Goal: Contribute content: Add original content to the website for others to see

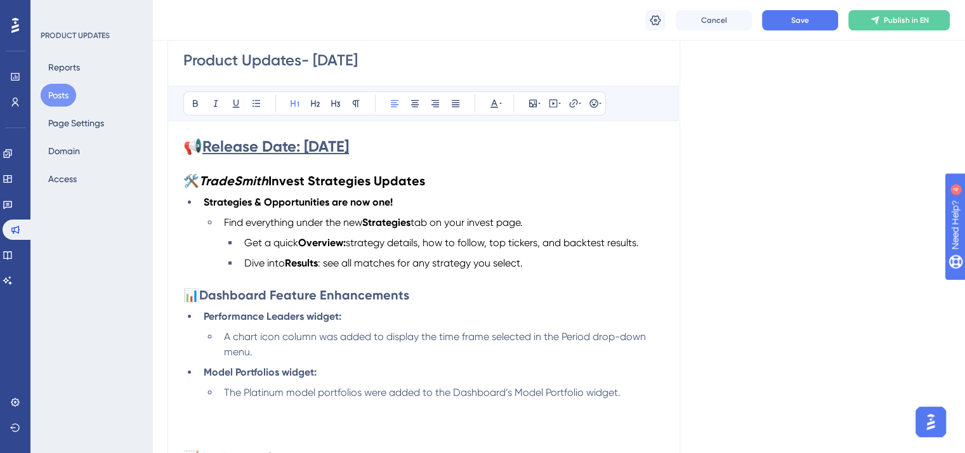
scroll to position [127, 0]
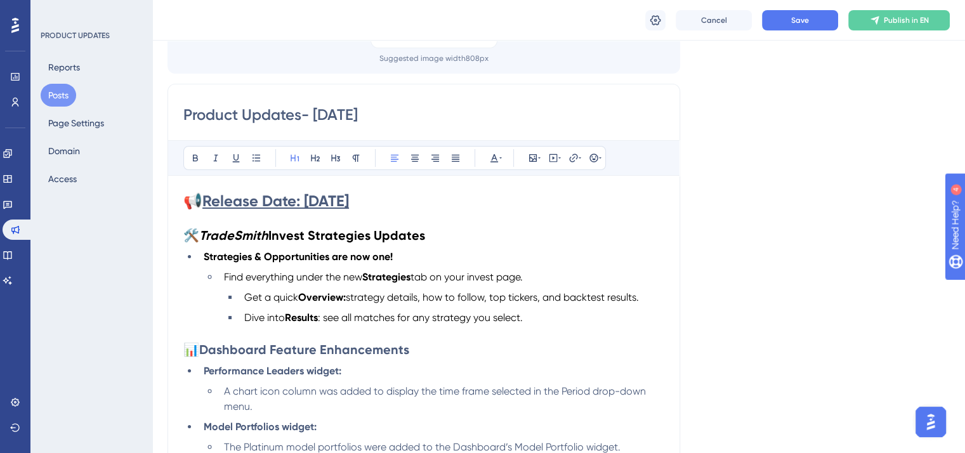
click at [402, 200] on h1 "📢 Release Date: [DATE]" at bounding box center [423, 201] width 481 height 20
drag, startPoint x: 404, startPoint y: 200, endPoint x: 201, endPoint y: 194, distance: 203.2
click at [201, 194] on h1 "📢 Release Date: [DATE]" at bounding box center [423, 201] width 481 height 20
click at [500, 154] on icon at bounding box center [501, 158] width 3 height 10
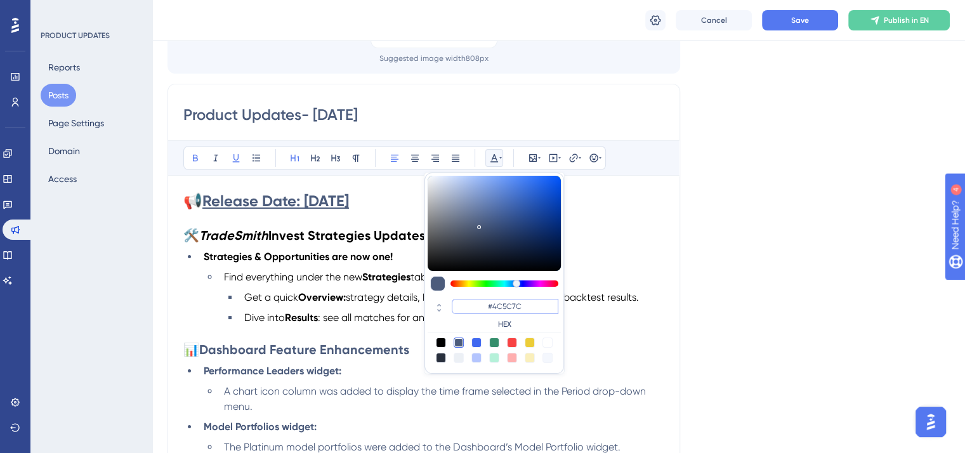
drag, startPoint x: 536, startPoint y: 305, endPoint x: 477, endPoint y: 305, distance: 58.4
click at [477, 305] on input "#4C5C7C" at bounding box center [505, 306] width 107 height 15
paste input "03174D"
type input "#03174D"
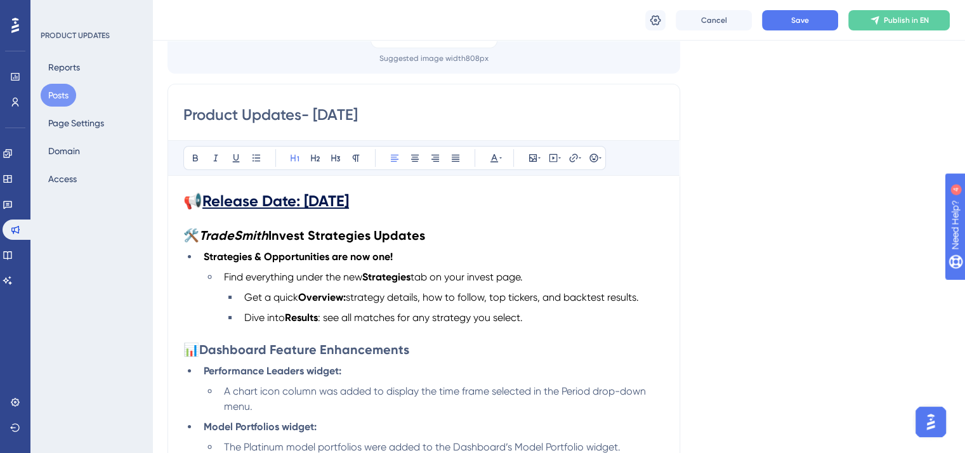
drag, startPoint x: 407, startPoint y: 198, endPoint x: 192, endPoint y: 188, distance: 215.4
click at [192, 188] on div "Bold Italic Underline Bullet Point Heading 1 Heading 2 Heading 3 Normal Align L…" at bounding box center [423, 442] width 481 height 604
click at [491, 159] on icon at bounding box center [494, 158] width 10 height 10
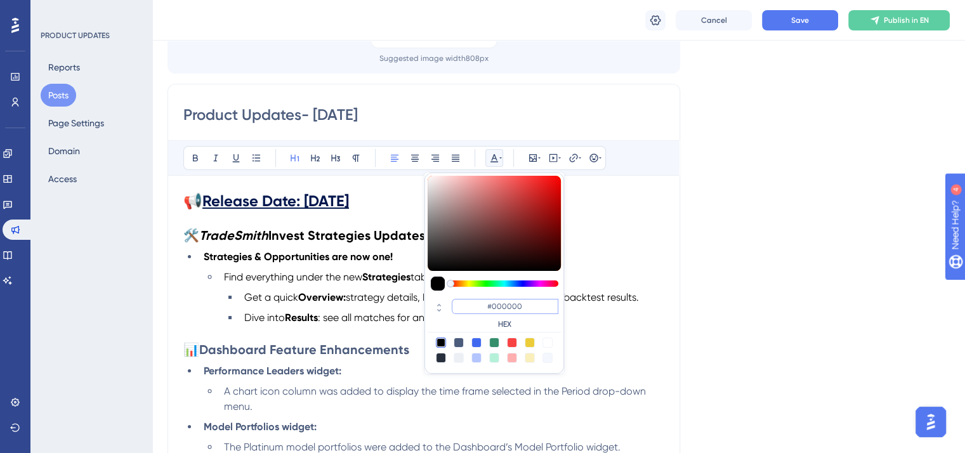
drag, startPoint x: 529, startPoint y: 308, endPoint x: 475, endPoint y: 305, distance: 53.4
click at [475, 305] on input "#000000" at bounding box center [505, 306] width 107 height 15
paste input "5268"
type input "#052680"
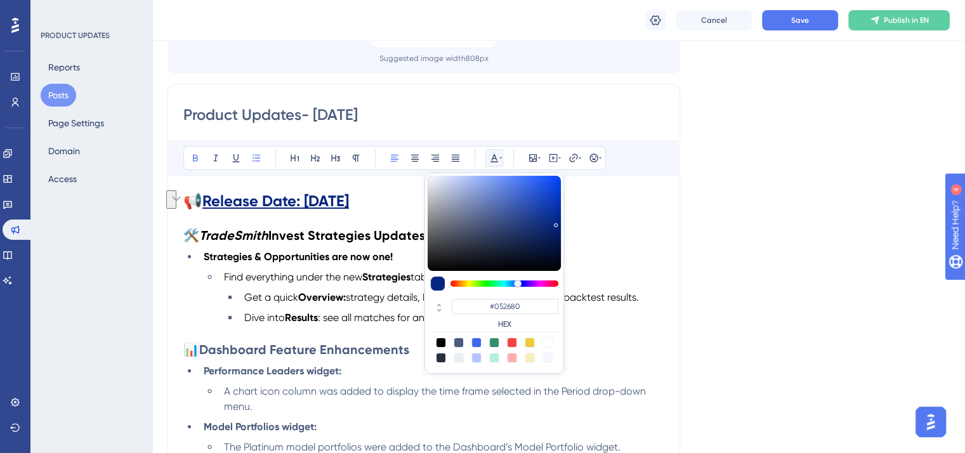
click at [609, 249] on li "Strategies & Opportunities are now one!" at bounding box center [432, 256] width 466 height 15
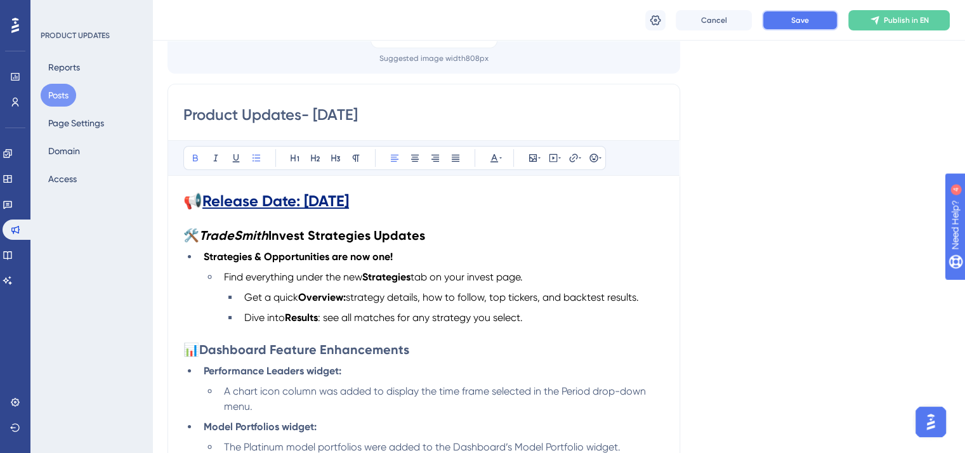
click at [790, 17] on button "Save" at bounding box center [800, 20] width 76 height 20
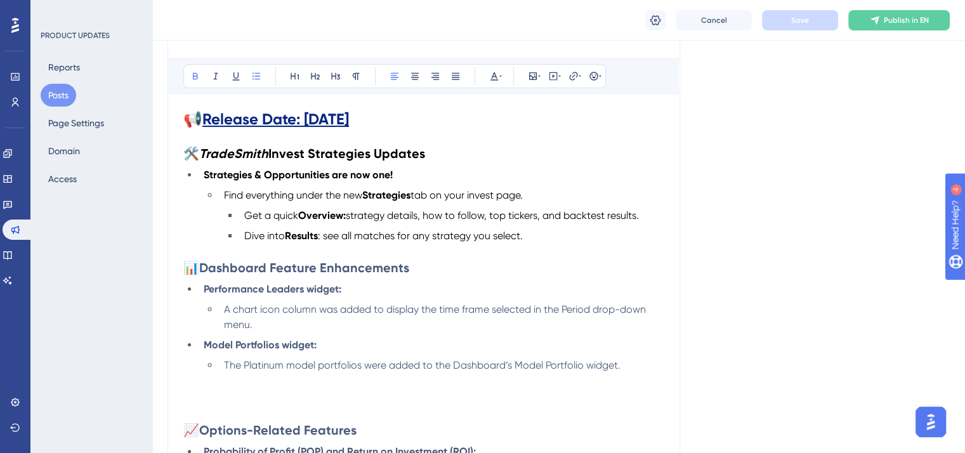
scroll to position [190, 0]
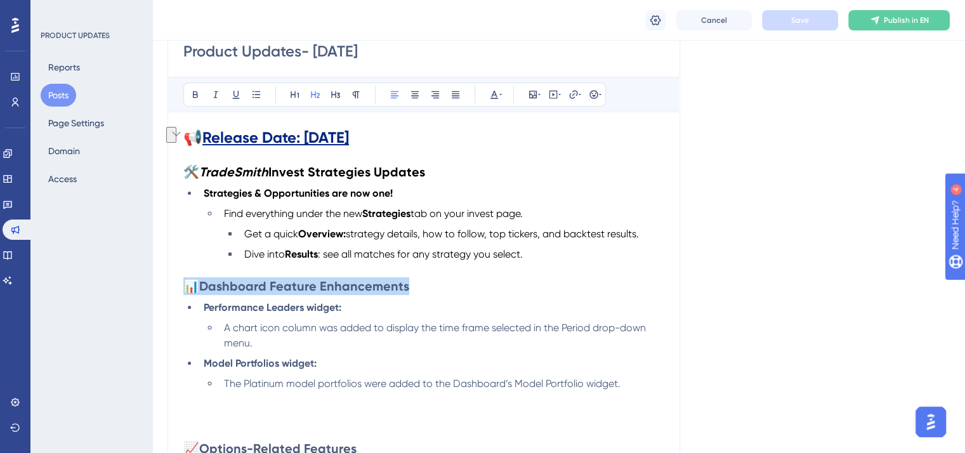
drag, startPoint x: 421, startPoint y: 286, endPoint x: 181, endPoint y: 289, distance: 240.6
click at [181, 289] on div "Product Updates- [DATE] Bold Italic Underline Bullet Point Heading 1 Heading 2 …" at bounding box center [424, 358] width 513 height 677
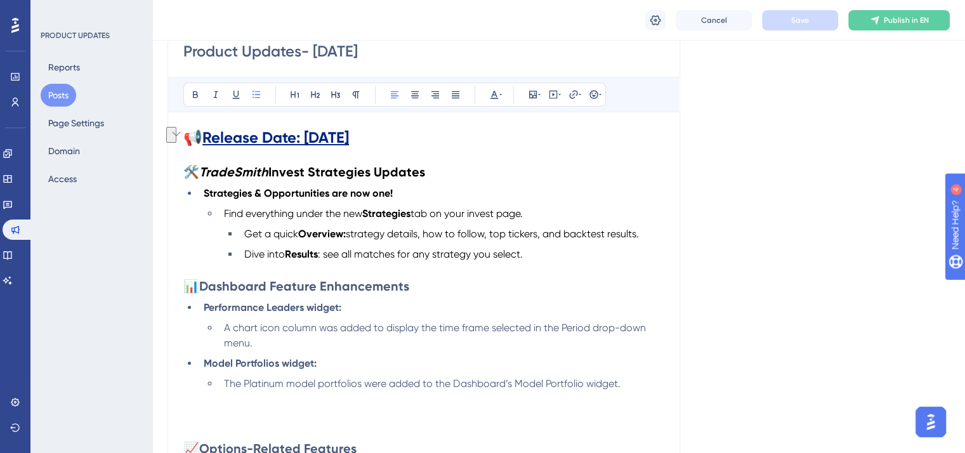
click at [643, 392] on li "The Platinum model portfolios were added to the Dashboard’s Model Portfolio wid…" at bounding box center [442, 383] width 446 height 15
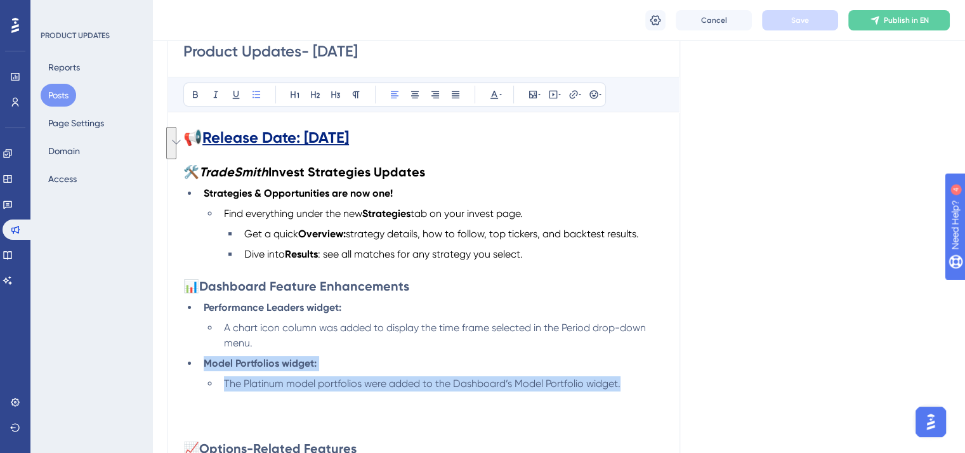
drag, startPoint x: 627, startPoint y: 386, endPoint x: 197, endPoint y: 371, distance: 429.9
click at [197, 371] on ul "Performance Leaders widget: A chart icon column was added to display the time f…" at bounding box center [423, 345] width 481 height 91
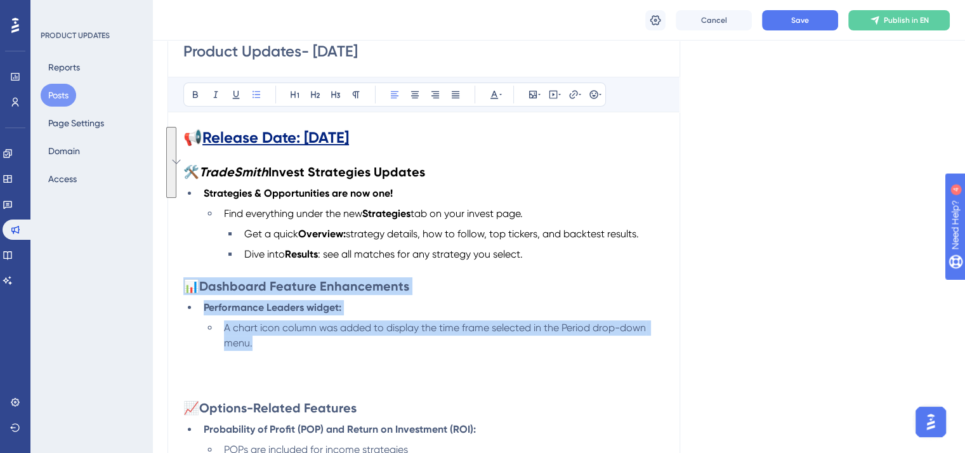
drag, startPoint x: 262, startPoint y: 345, endPoint x: 185, endPoint y: 288, distance: 96.1
click at [185, 288] on div "📢 Release Date: [DATE] 🛠️ TradeSmith Invest Strategies Updates Strategies & Opp…" at bounding box center [423, 384] width 481 height 513
click at [493, 91] on icon at bounding box center [494, 94] width 10 height 10
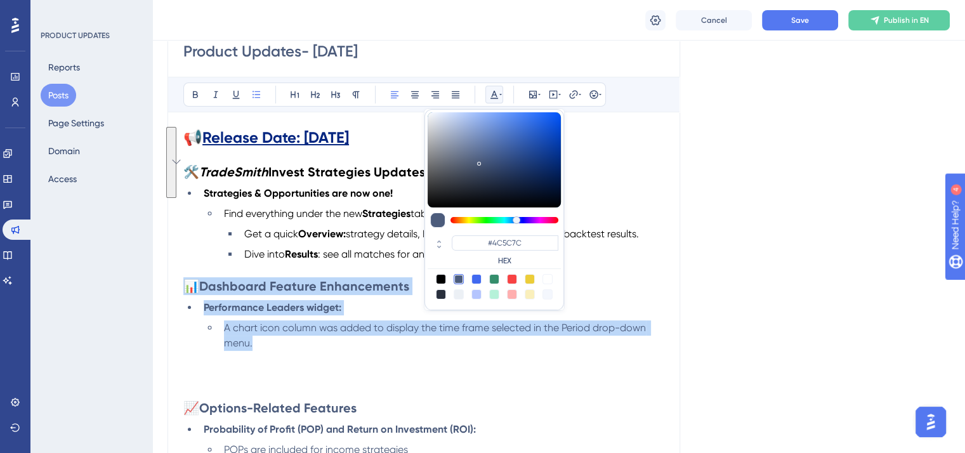
click at [440, 280] on div at bounding box center [441, 279] width 10 height 10
type input "#000000"
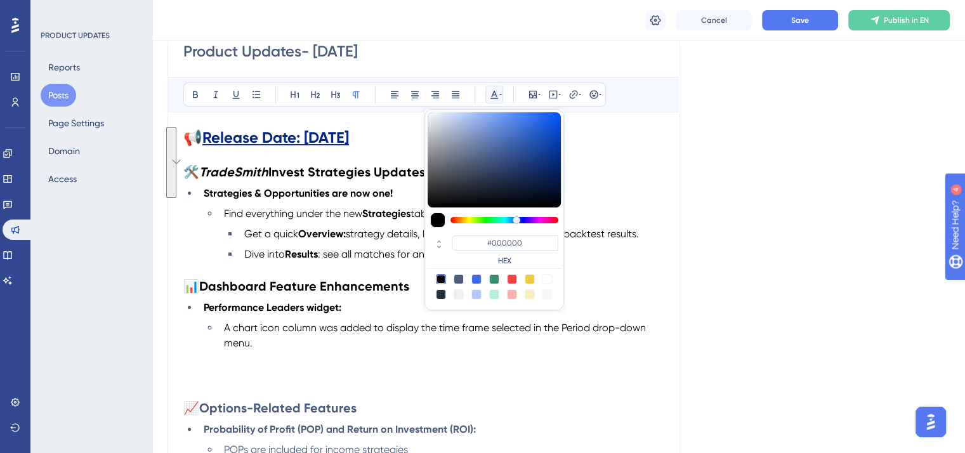
click at [441, 358] on p "To enrich screen reader interactions, please activate Accessibility in Grammarl…" at bounding box center [423, 358] width 481 height 15
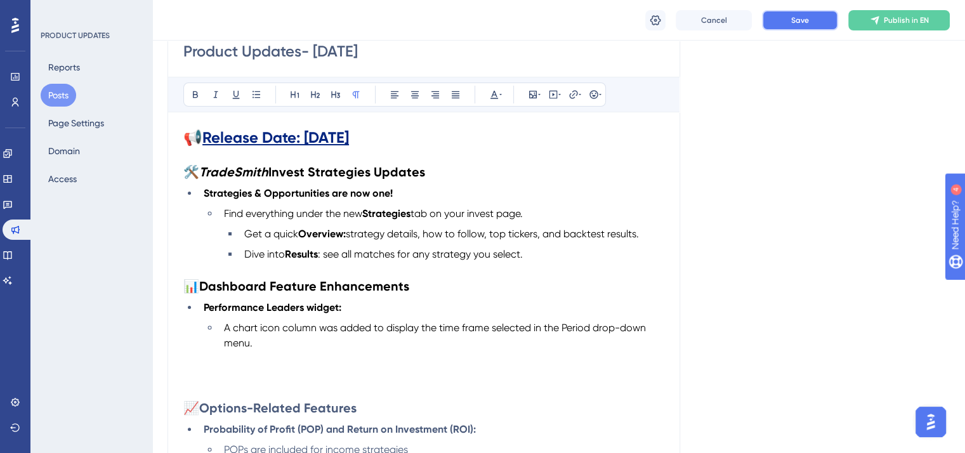
click at [785, 18] on button "Save" at bounding box center [800, 20] width 76 height 20
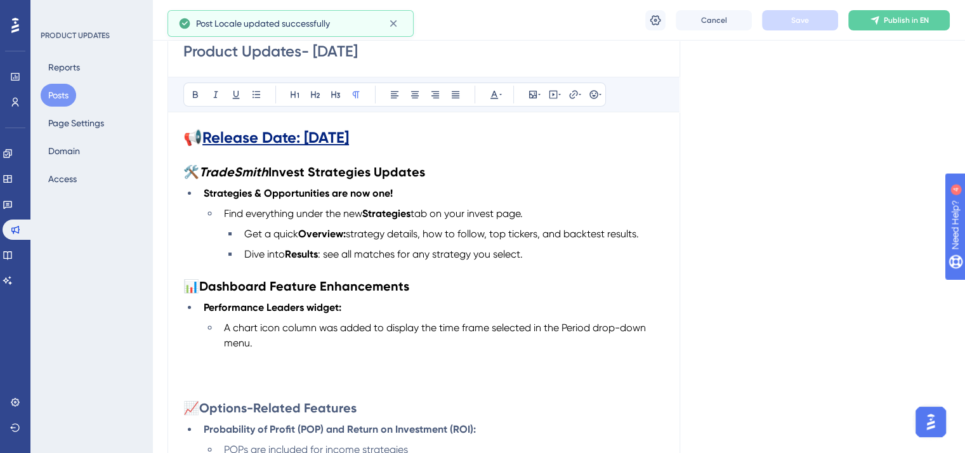
click at [185, 406] on span "📈" at bounding box center [191, 408] width 16 height 15
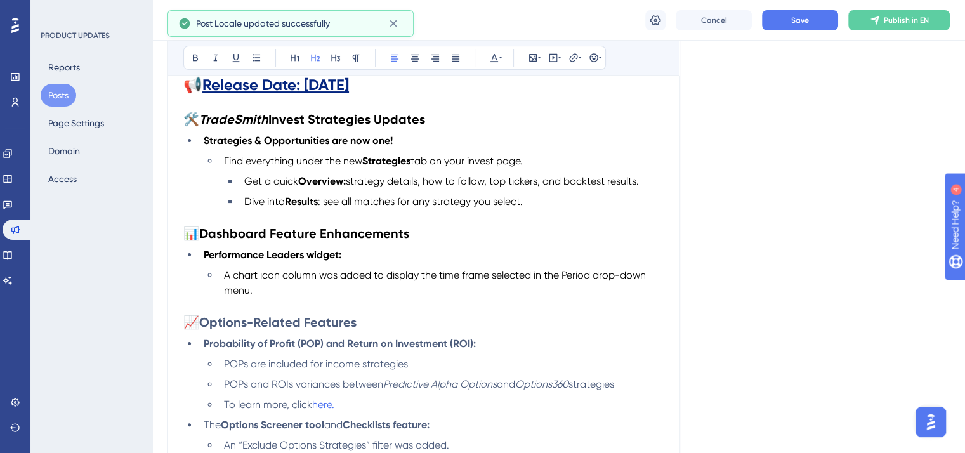
scroll to position [254, 0]
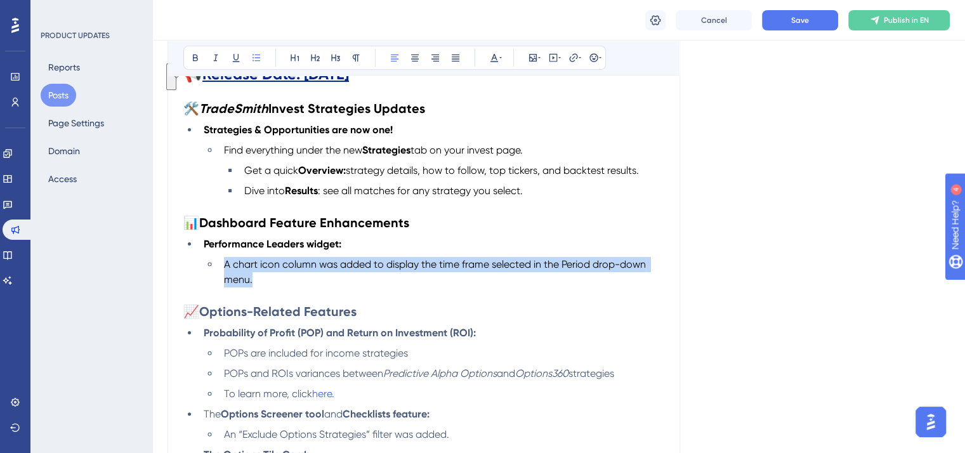
drag, startPoint x: 257, startPoint y: 282, endPoint x: 226, endPoint y: 267, distance: 34.6
click at [226, 267] on li "A chart icon column was added to display the time frame selected in the Period …" at bounding box center [442, 272] width 446 height 30
click at [262, 286] on li "A chart icon column was added to display the time frame selected in the Period …" at bounding box center [442, 272] width 446 height 30
drag, startPoint x: 258, startPoint y: 281, endPoint x: 223, endPoint y: 263, distance: 38.3
click at [223, 263] on li "A chart icon column was added to display the time frame selected in the Period …" at bounding box center [442, 272] width 446 height 30
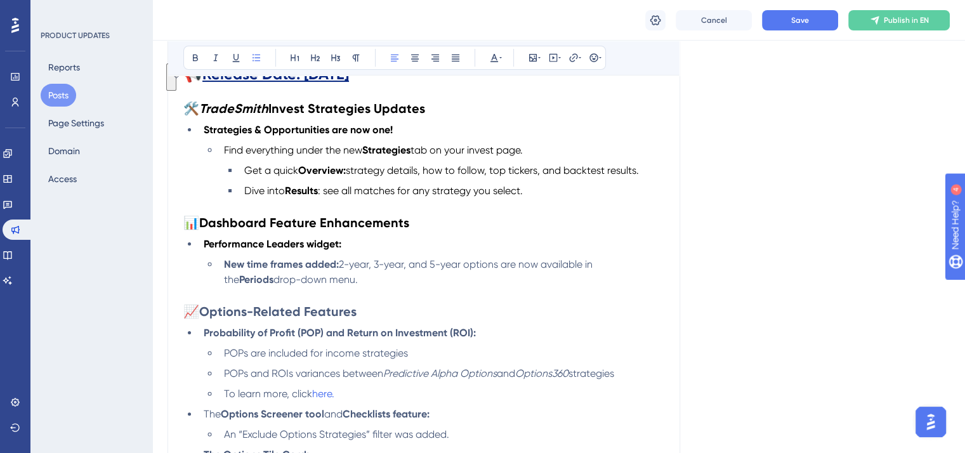
drag, startPoint x: 322, startPoint y: 281, endPoint x: 446, endPoint y: 133, distance: 193.3
click at [216, 268] on ul "New time frames added: 2-year, 3-year, and 5-year options are now available in …" at bounding box center [434, 272] width 461 height 30
click at [494, 57] on icon at bounding box center [495, 58] width 8 height 8
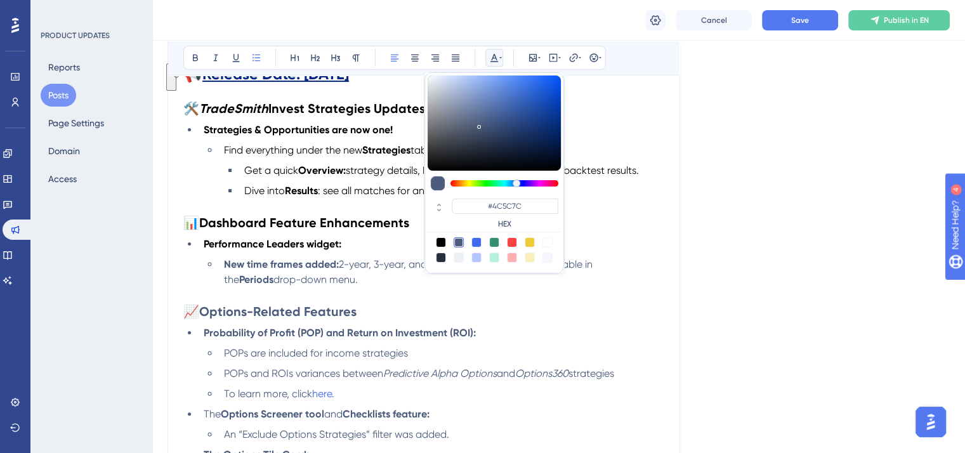
click at [439, 239] on div at bounding box center [441, 242] width 10 height 10
type input "#000000"
click at [495, 326] on div "📢 Release Date: [DATE] 🛠️ TradeSmith Invest Strategies Updates Strategies & Opp…" at bounding box center [423, 304] width 481 height 480
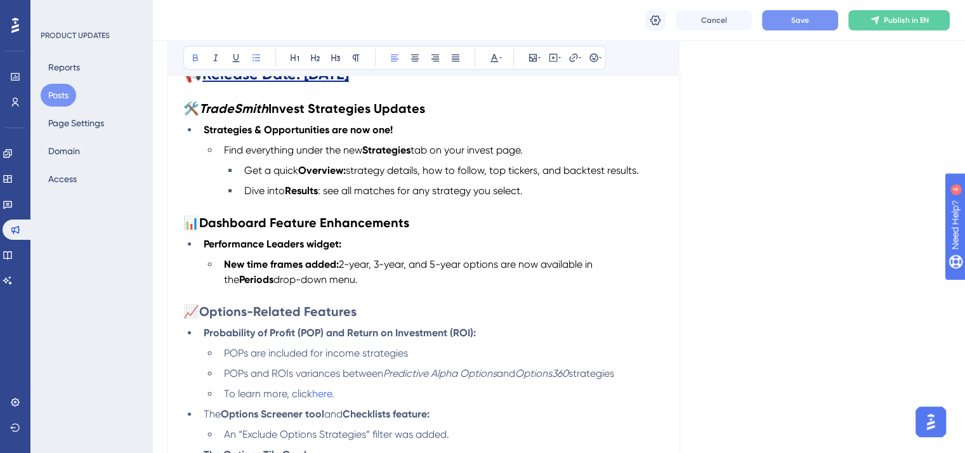
click at [804, 17] on span "Save" at bounding box center [800, 20] width 18 height 10
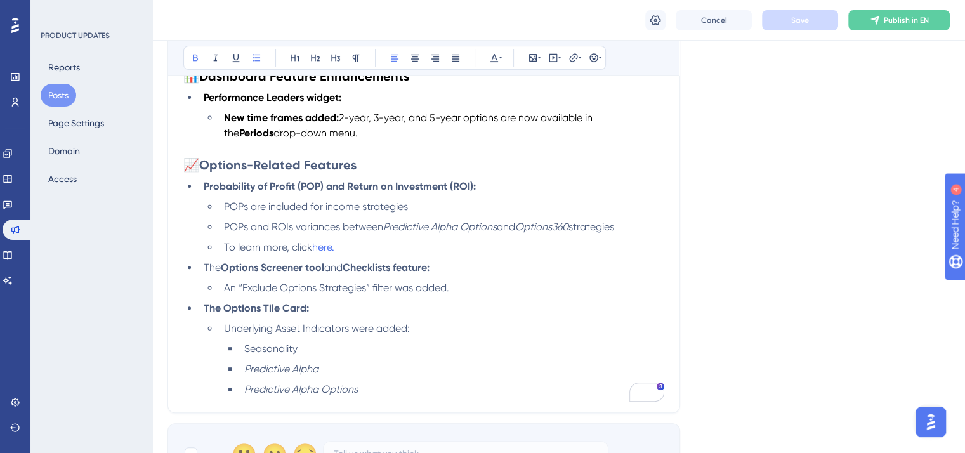
scroll to position [381, 0]
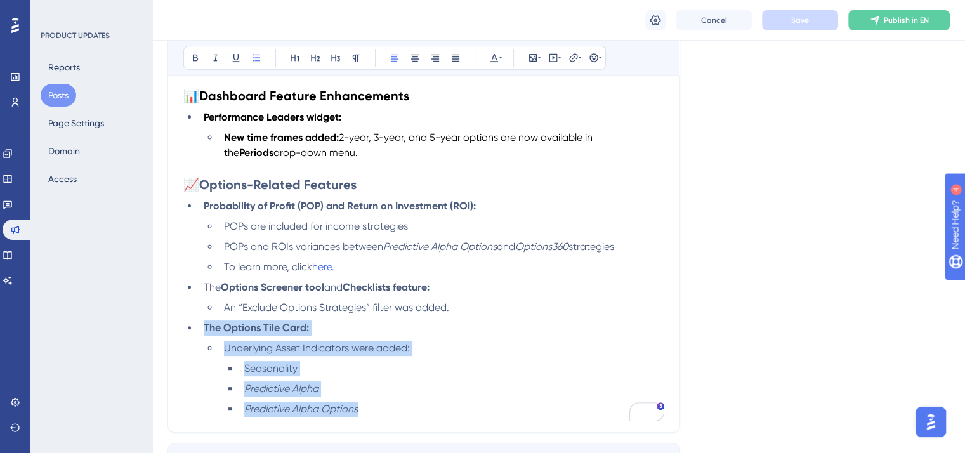
drag, startPoint x: 345, startPoint y: 404, endPoint x: 187, endPoint y: 333, distance: 173.0
click at [187, 333] on ul "Probability of Profit (POP) and Return on Investment (ROI): POPs are included f…" at bounding box center [423, 308] width 481 height 218
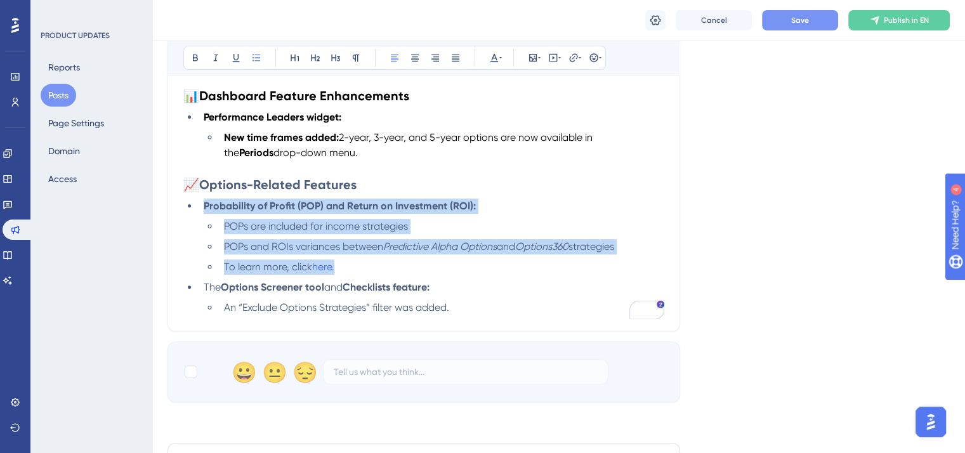
drag, startPoint x: 355, startPoint y: 268, endPoint x: 195, endPoint y: 211, distance: 170.4
click at [195, 211] on ul "Probability of Profit (POP) and Return on Investment (ROI): POPs are included f…" at bounding box center [423, 257] width 481 height 117
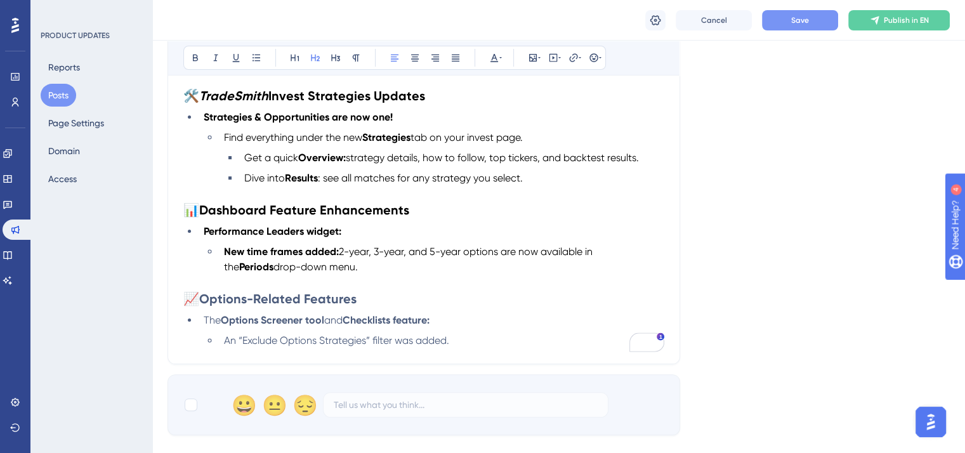
scroll to position [254, 0]
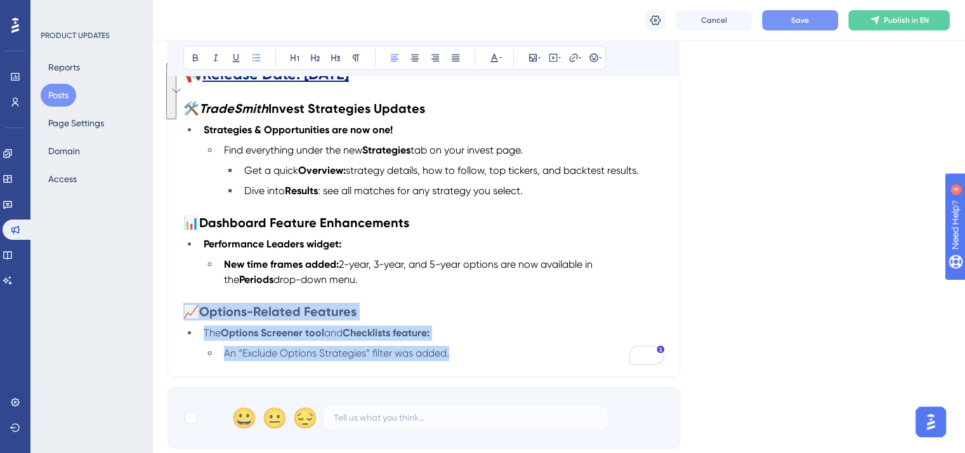
drag, startPoint x: 464, startPoint y: 356, endPoint x: 189, endPoint y: 314, distance: 278.6
click at [189, 314] on div "📢 Release Date: [DATE] 🛠️ TradeSmith Invest Strategies Updates Strategies & Opp…" at bounding box center [423, 212] width 481 height 297
click at [496, 59] on icon at bounding box center [495, 58] width 8 height 8
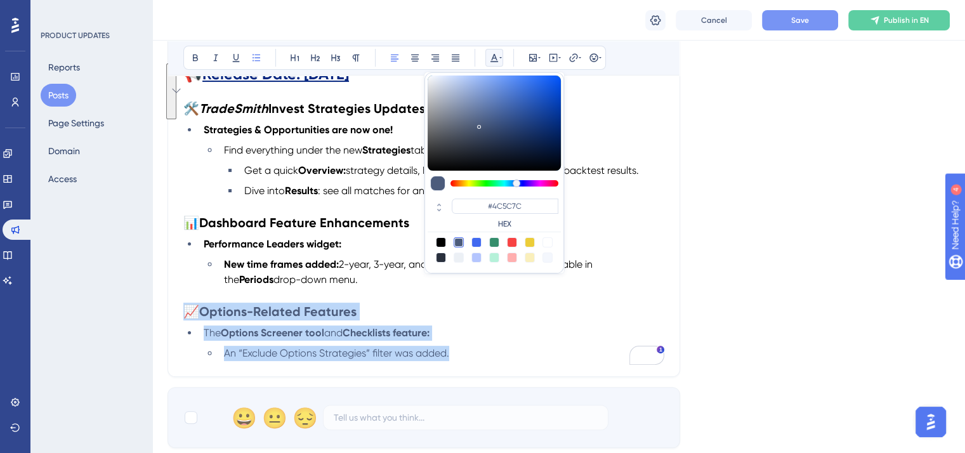
click at [439, 239] on div at bounding box center [441, 242] width 10 height 10
type input "#000000"
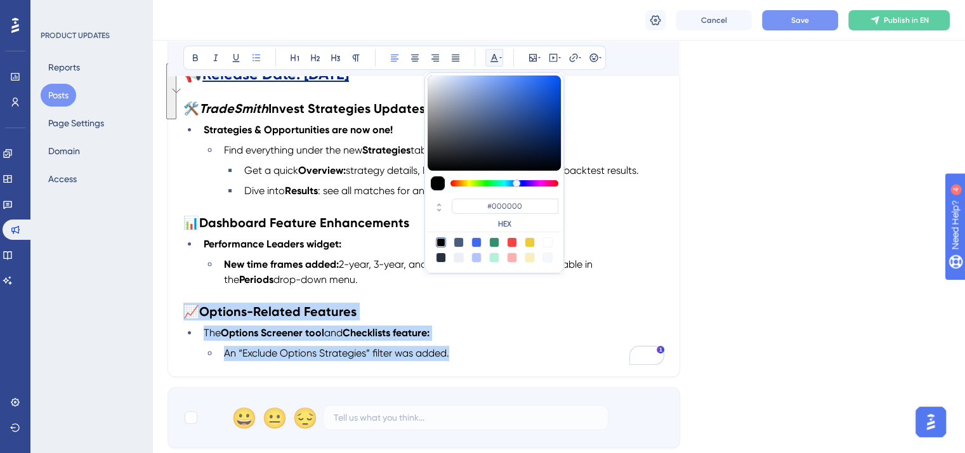
click at [456, 361] on li "An “Exclude Options Strategies” filter was added." at bounding box center [442, 353] width 446 height 15
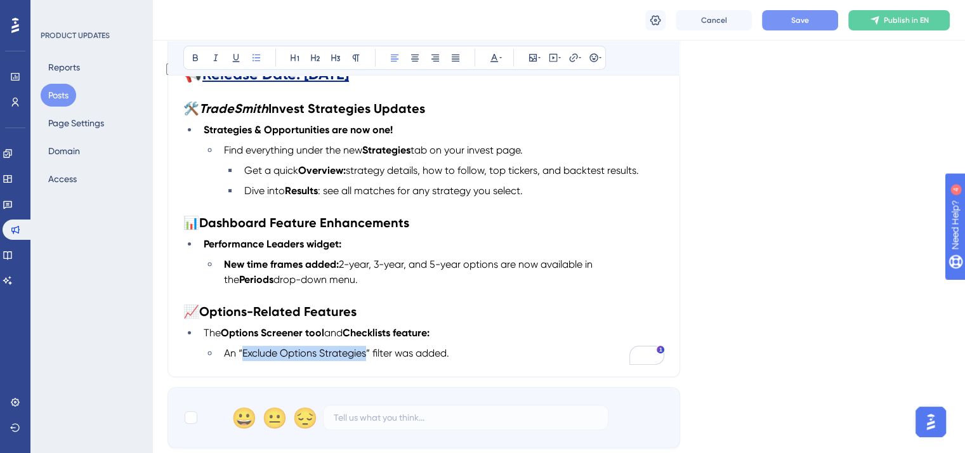
drag, startPoint x: 367, startPoint y: 356, endPoint x: 242, endPoint y: 354, distance: 125.1
click at [242, 354] on span "An “Exclude Options Strategies” filter was added." at bounding box center [336, 353] width 225 height 12
click at [474, 321] on h2 "📈 Options-Related Features" at bounding box center [423, 312] width 481 height 18
click at [444, 352] on li "An “Option Expiration Type” filter was added." at bounding box center [442, 353] width 446 height 15
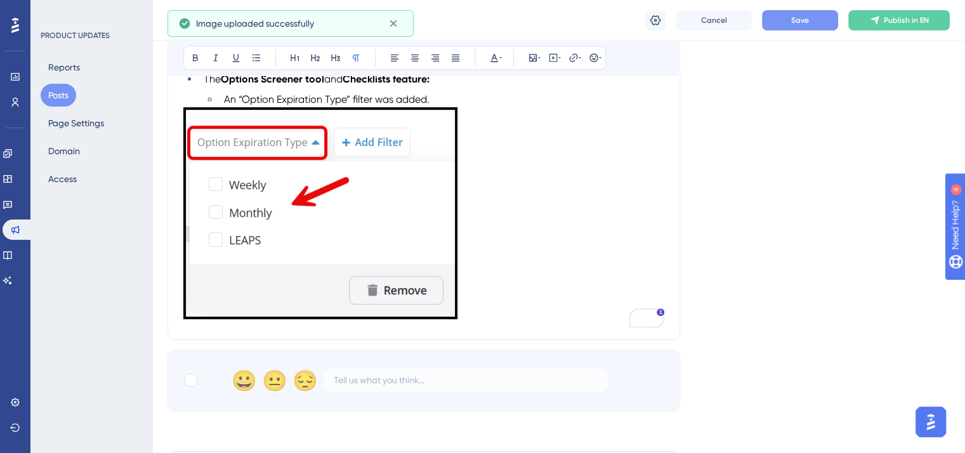
scroll to position [381, 0]
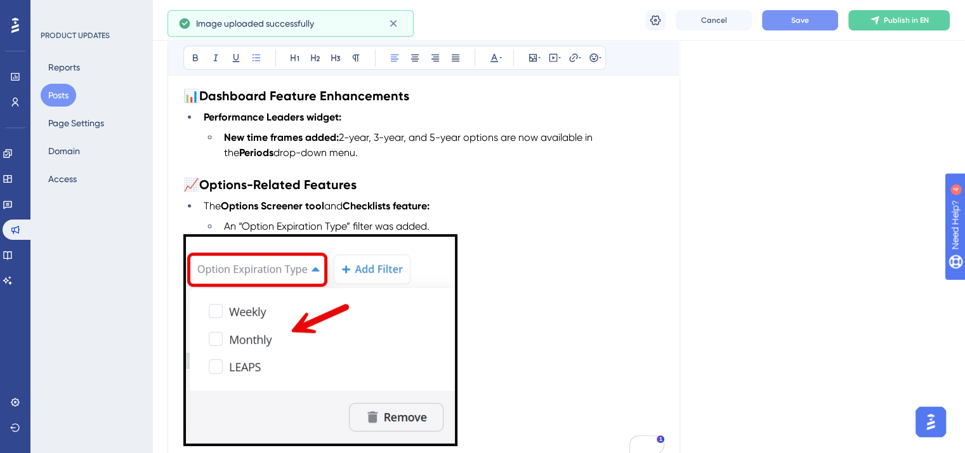
click at [444, 225] on li "An “Option Expiration Type” filter was added." at bounding box center [442, 226] width 446 height 15
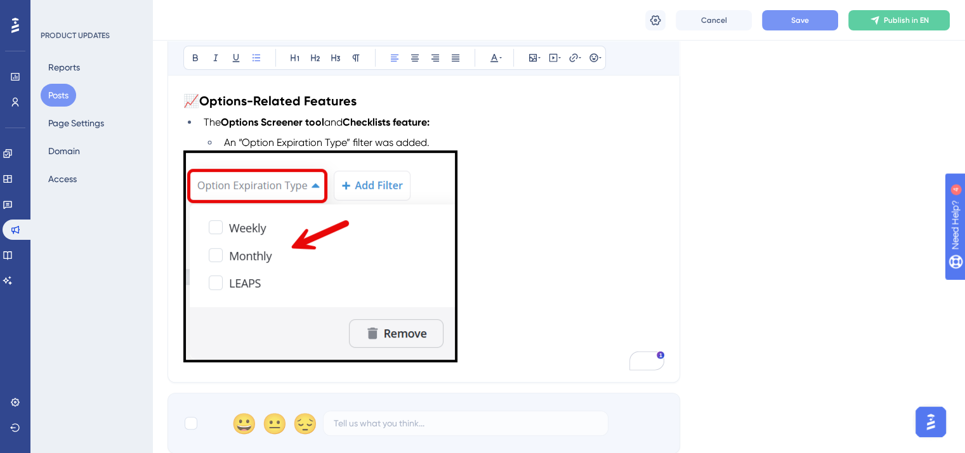
scroll to position [444, 0]
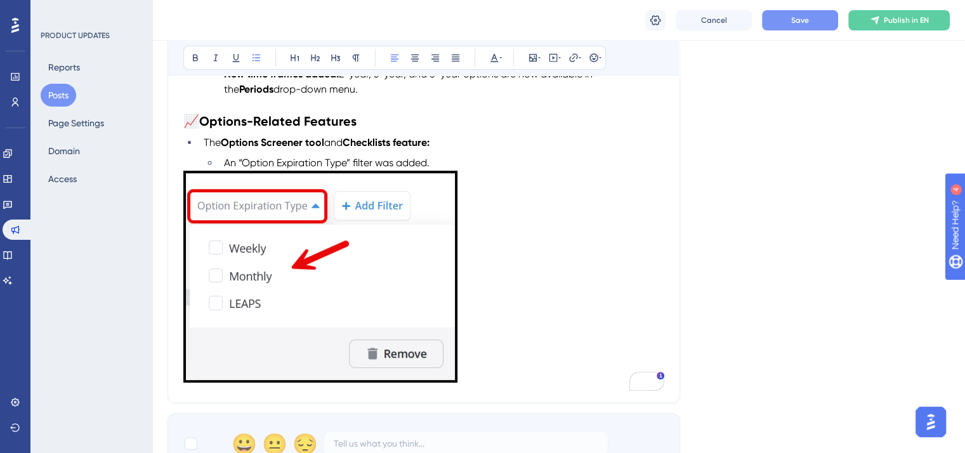
click at [440, 234] on img "To enrich screen reader interactions, please activate Accessibility in Grammarl…" at bounding box center [320, 277] width 274 height 212
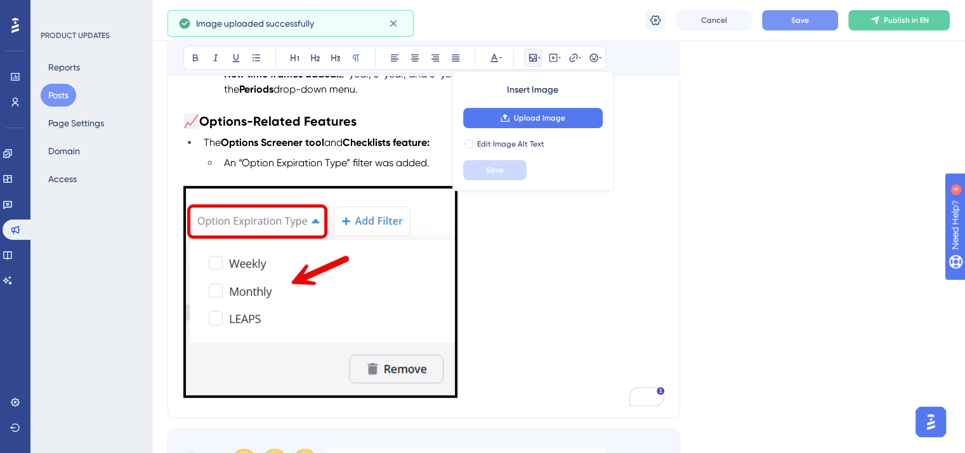
click at [574, 253] on p "To enrich screen reader interactions, please activate Accessibility in Grammarl…" at bounding box center [423, 294] width 481 height 216
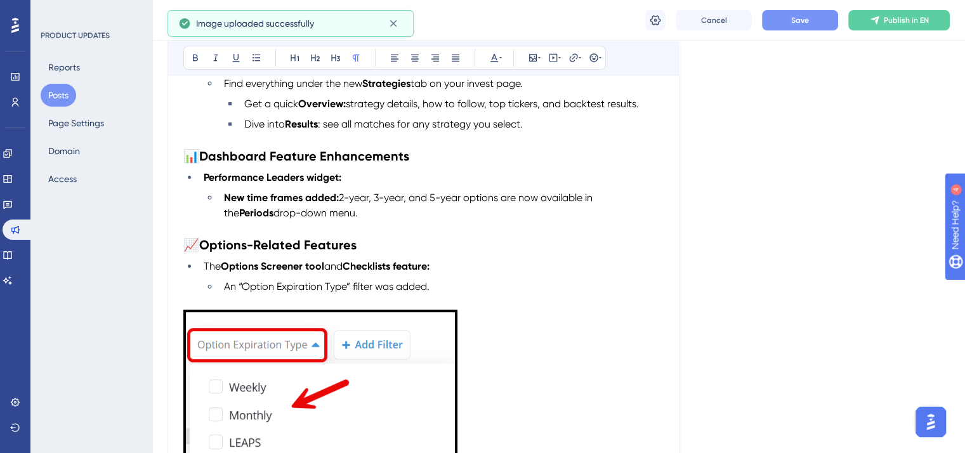
scroll to position [317, 0]
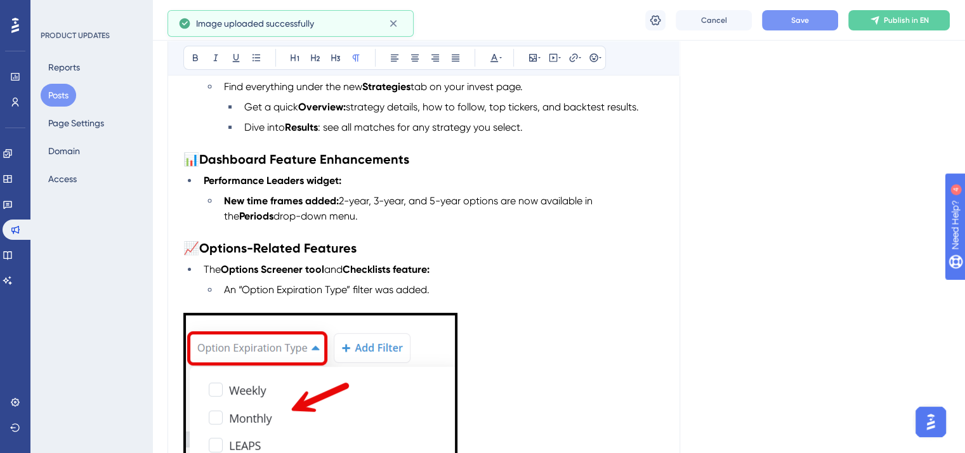
click at [828, 23] on button "Save" at bounding box center [800, 20] width 76 height 20
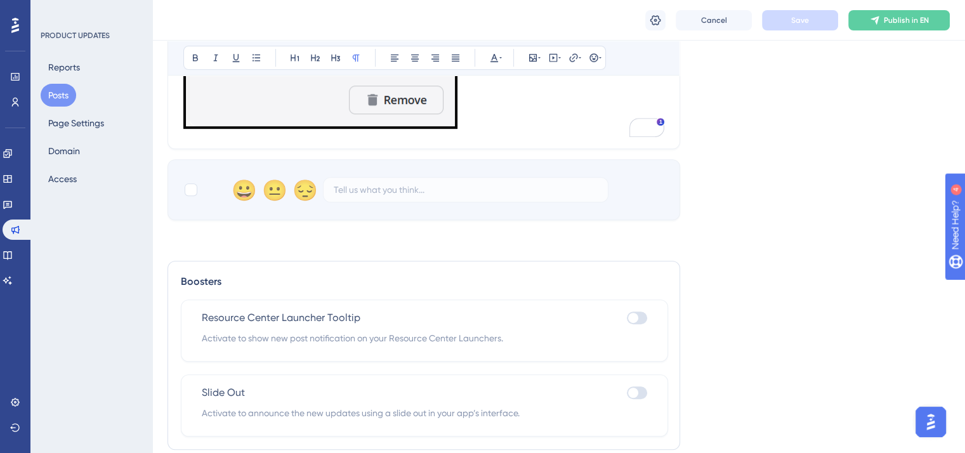
scroll to position [763, 0]
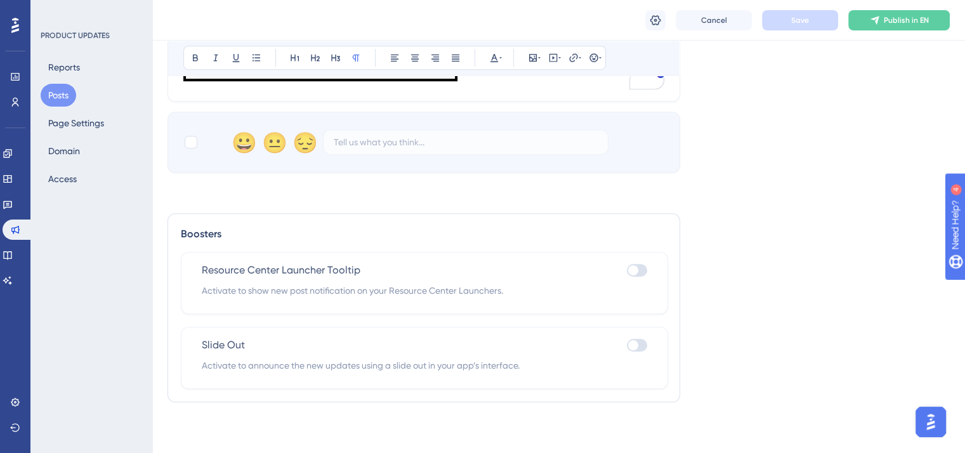
click at [640, 268] on div at bounding box center [637, 270] width 20 height 13
click at [627, 270] on input "checkbox" at bounding box center [626, 270] width 1 height 1
checkbox input "true"
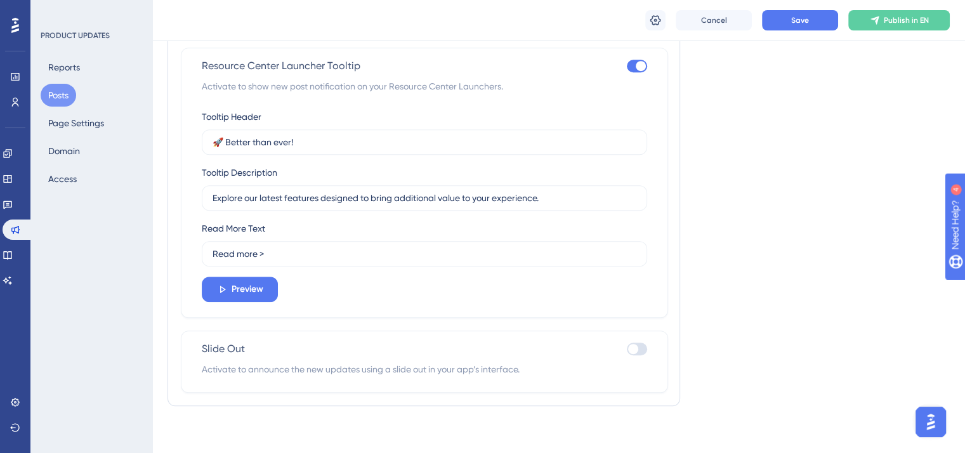
scroll to position [971, 0]
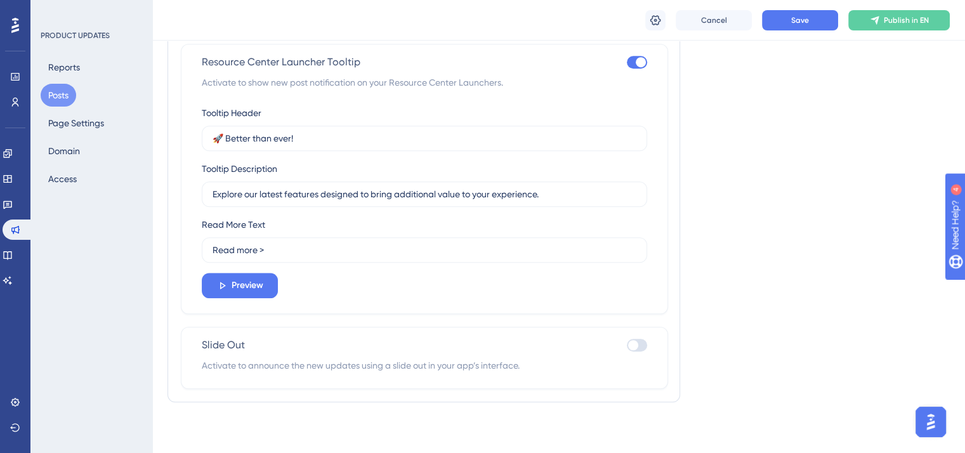
click at [646, 346] on div at bounding box center [637, 345] width 20 height 13
click at [627, 346] on input "checkbox" at bounding box center [626, 345] width 1 height 1
checkbox input "true"
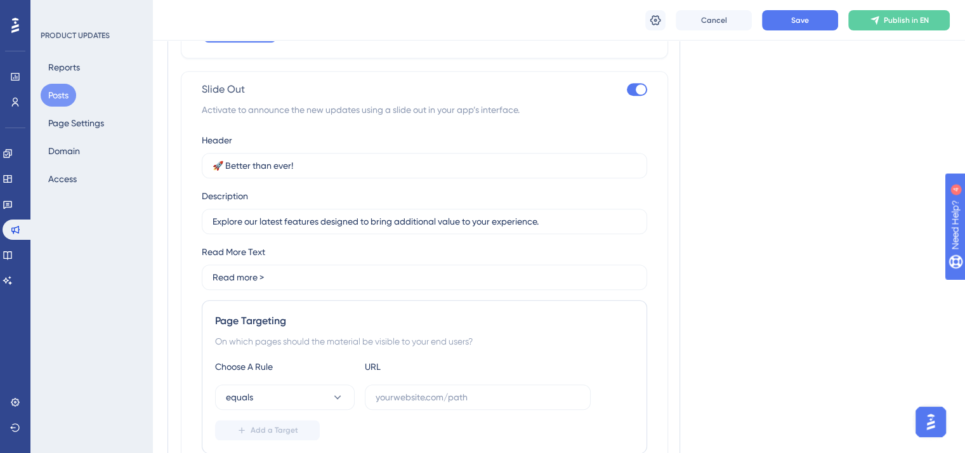
scroll to position [1353, 0]
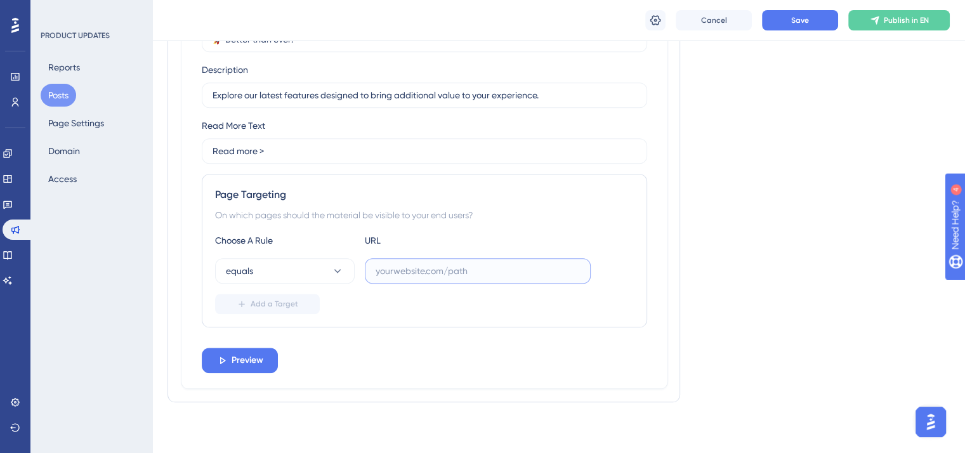
click at [401, 270] on input "text" at bounding box center [478, 271] width 204 height 14
paste input "[URL][DOMAIN_NAME]"
type input "[URL][DOMAIN_NAME]"
click at [799, 23] on span "Save" at bounding box center [800, 20] width 18 height 10
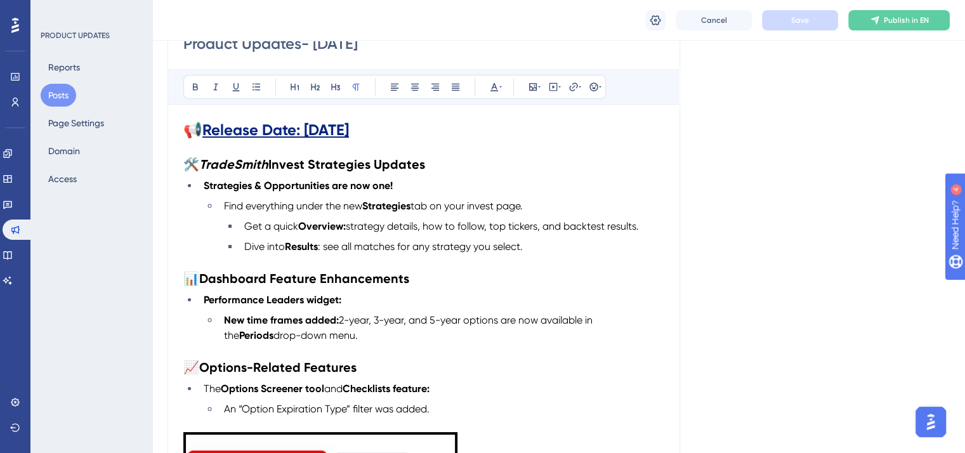
scroll to position [190, 0]
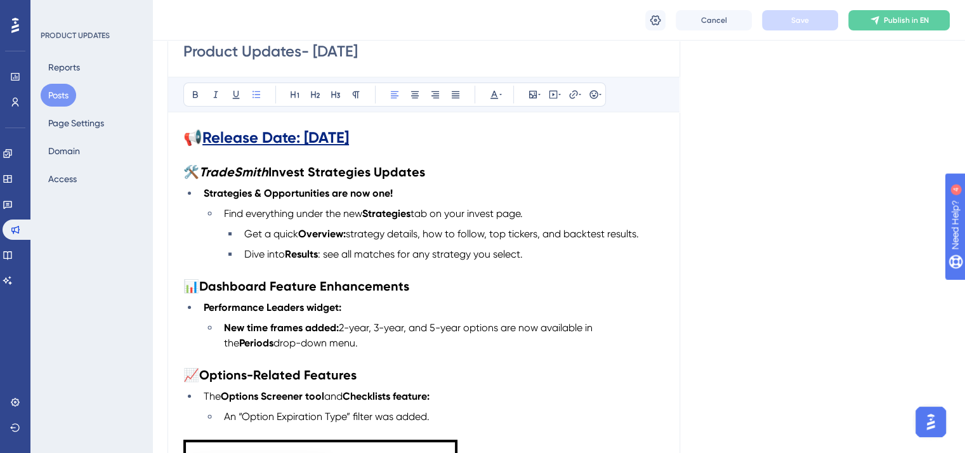
click at [531, 255] on li "Dive into Results : see all matches for any strategy you select." at bounding box center [451, 254] width 425 height 15
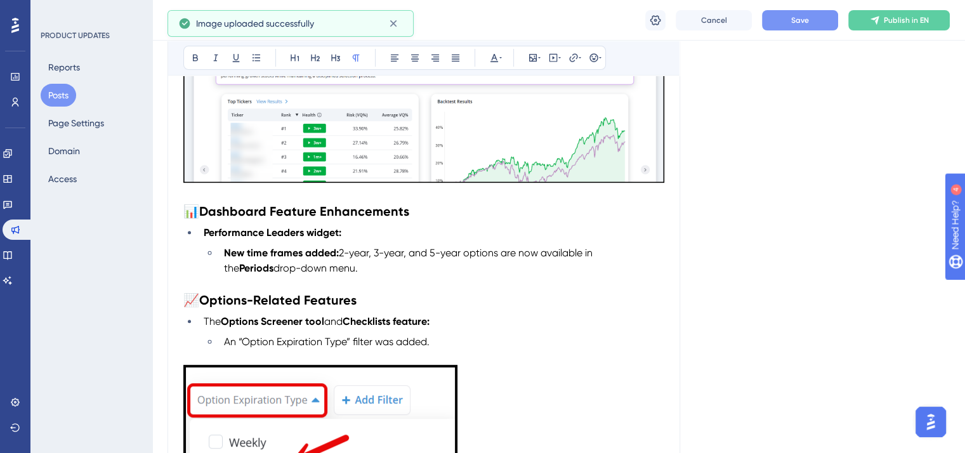
scroll to position [508, 0]
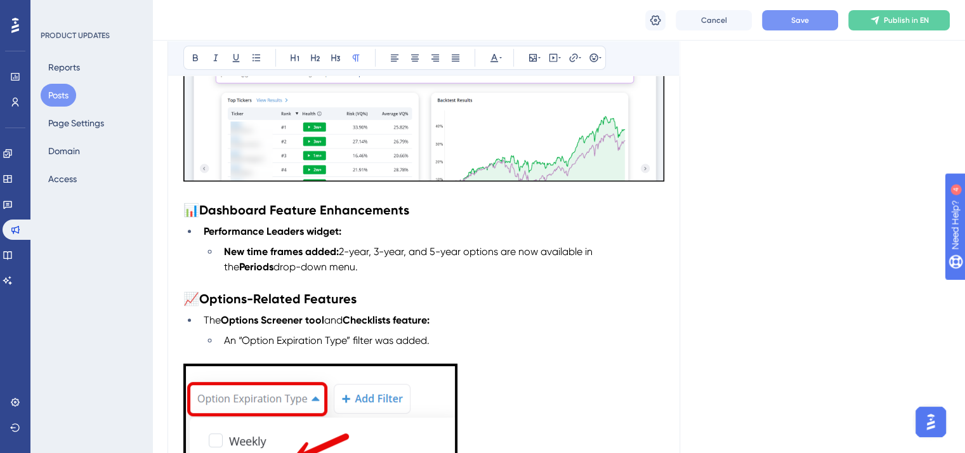
click at [789, 24] on button "Save" at bounding box center [800, 20] width 76 height 20
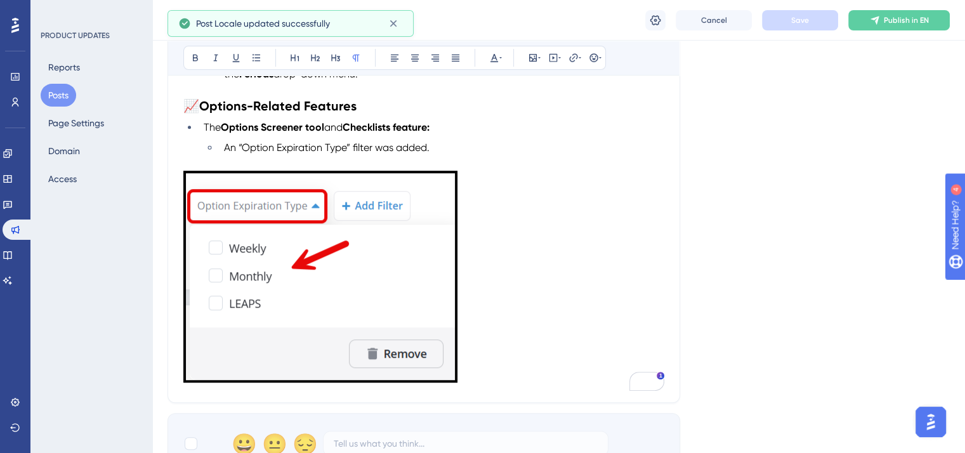
scroll to position [635, 0]
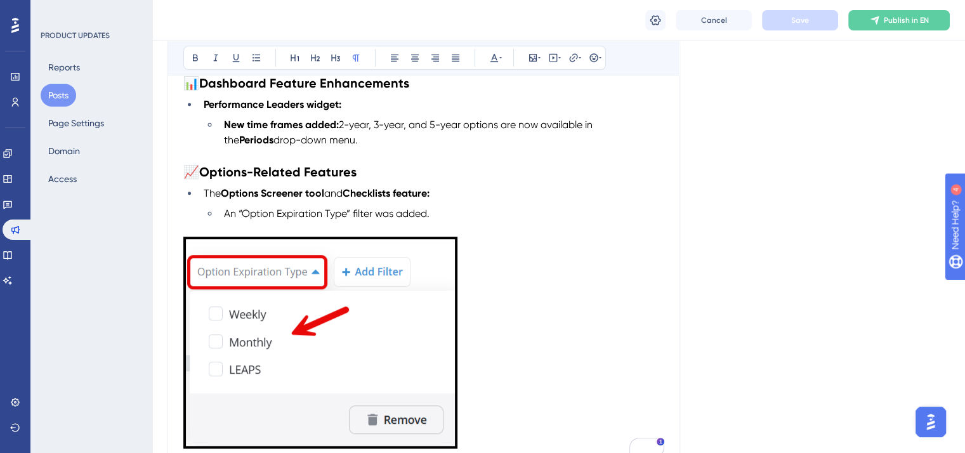
click at [354, 214] on span "An “Option Expiration Type” filter was added." at bounding box center [327, 214] width 206 height 12
click at [427, 321] on img "To enrich screen reader interactions, please activate Accessibility in Grammarl…" at bounding box center [320, 343] width 274 height 212
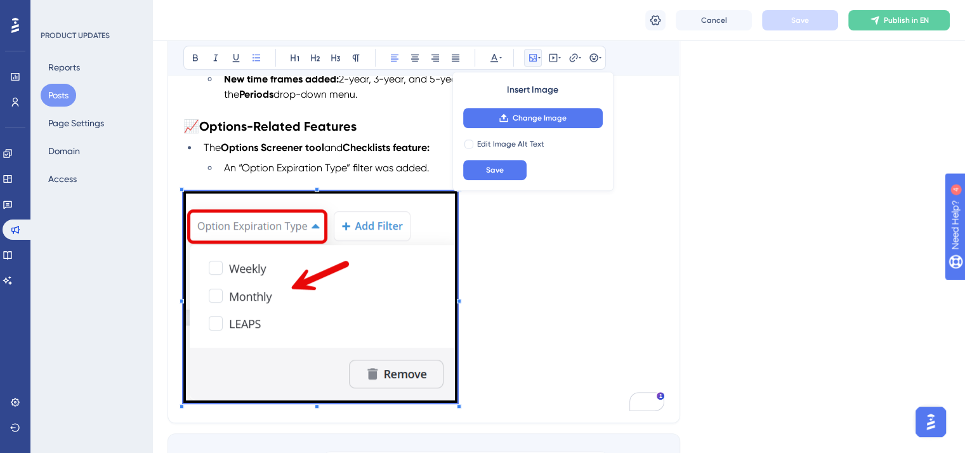
scroll to position [698, 0]
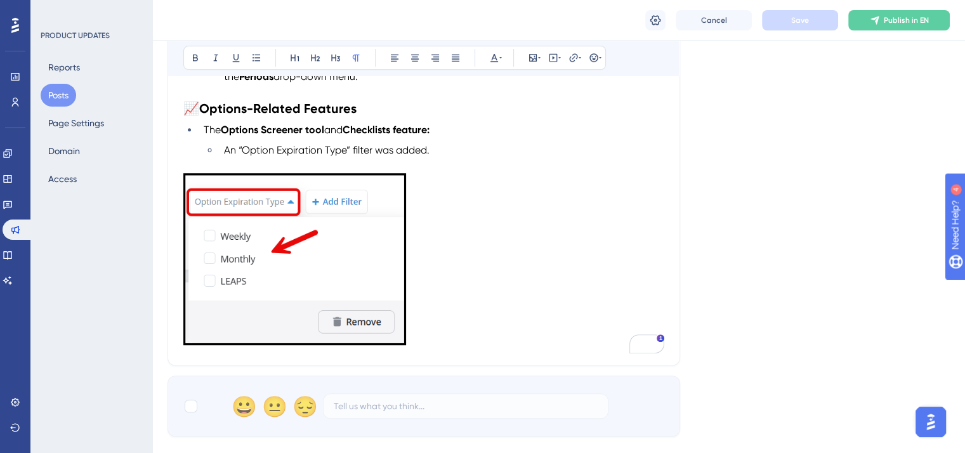
click at [444, 326] on p "To enrich screen reader interactions, please activate Accessibility in Grammarl…" at bounding box center [423, 261] width 481 height 176
click at [377, 150] on span "An “Option Expiration Type” filter was added." at bounding box center [327, 150] width 206 height 12
click at [533, 231] on p "To enrich screen reader interactions, please activate Accessibility in Grammarl…" at bounding box center [423, 261] width 481 height 176
click at [772, 24] on button "Save" at bounding box center [800, 20] width 76 height 20
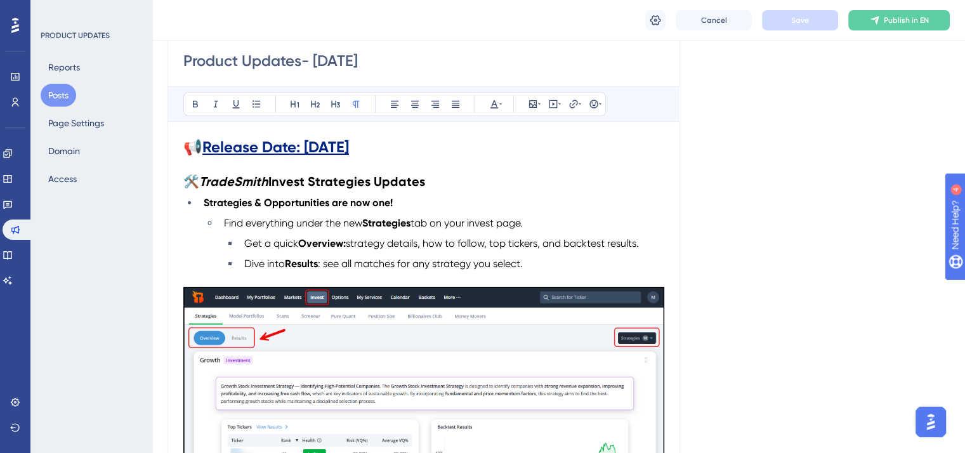
scroll to position [0, 0]
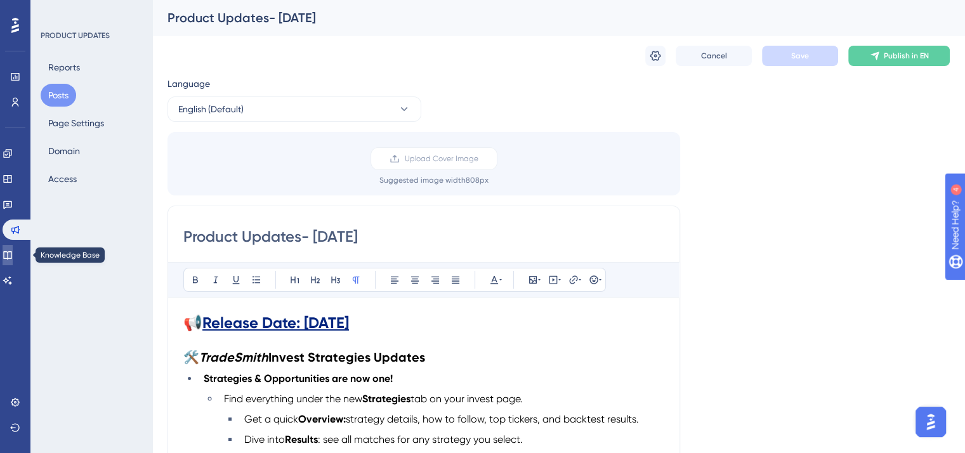
click at [11, 254] on icon at bounding box center [7, 255] width 8 height 8
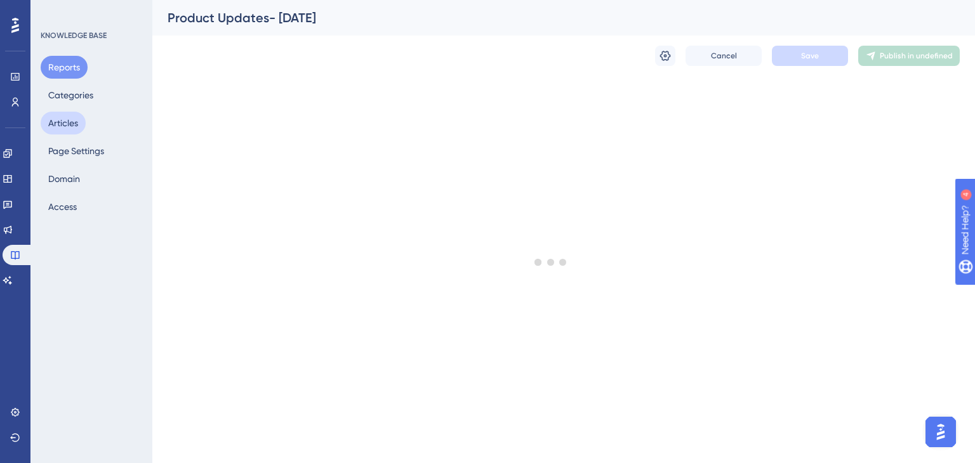
click at [73, 119] on button "Articles" at bounding box center [63, 123] width 45 height 23
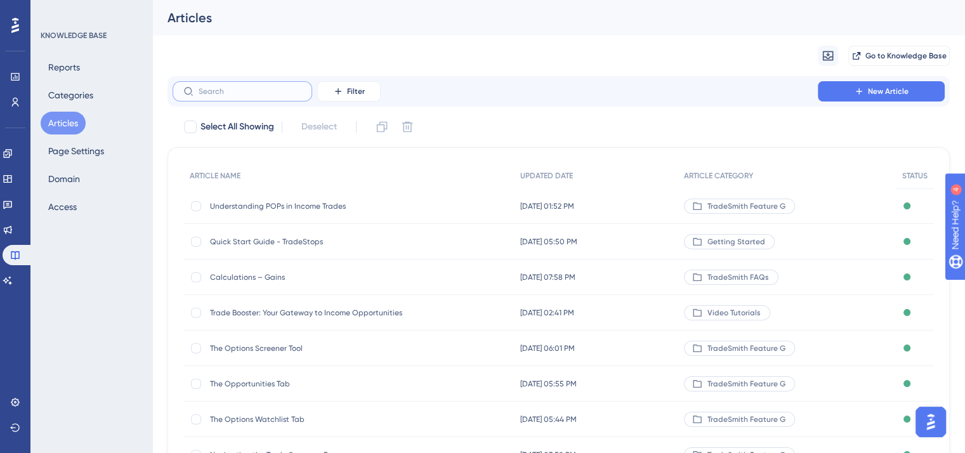
click at [236, 95] on input "text" at bounding box center [250, 91] width 103 height 9
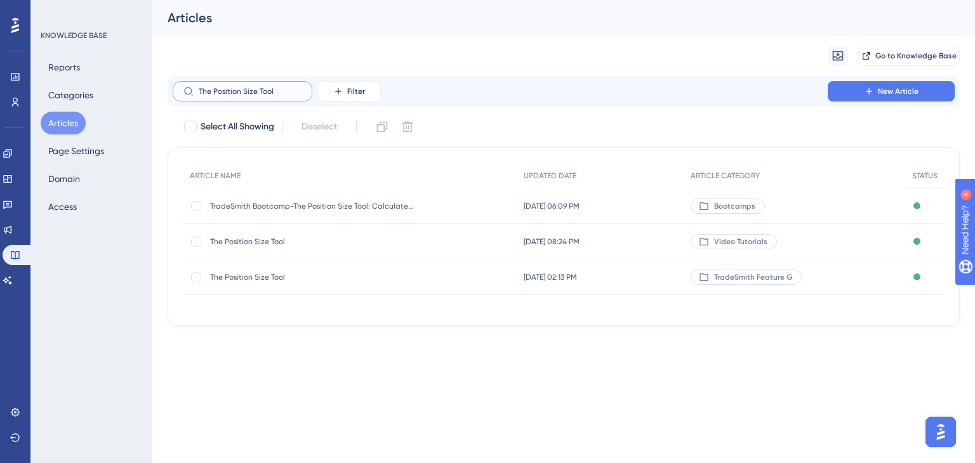
type input "The Position Size Tool"
click at [235, 277] on span "The Position Size Tool" at bounding box center [311, 277] width 203 height 10
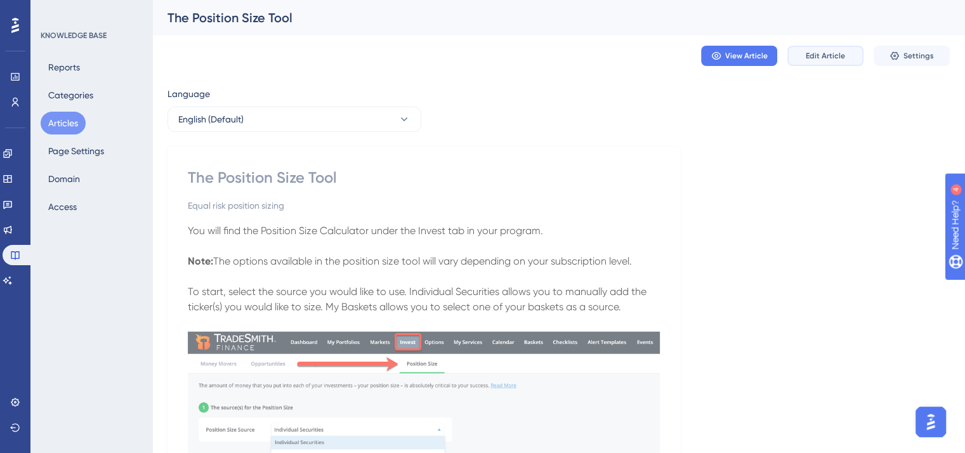
click at [814, 55] on span "Edit Article" at bounding box center [825, 56] width 39 height 10
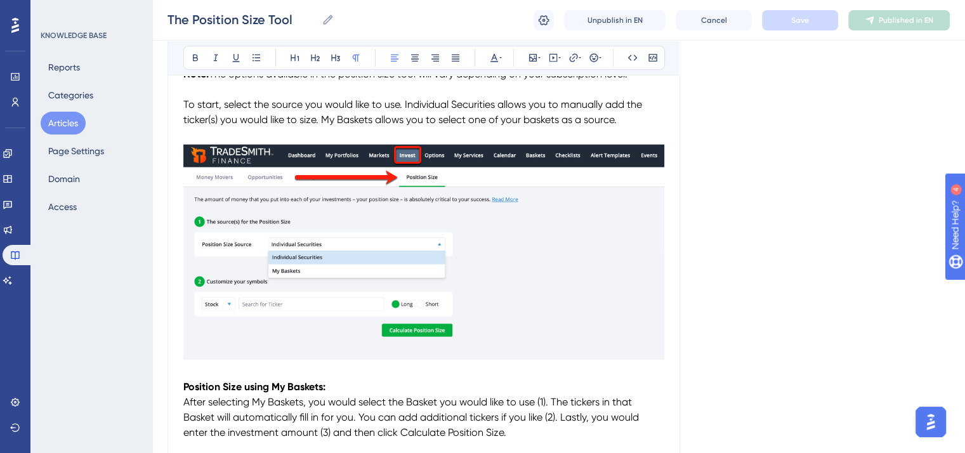
scroll to position [254, 0]
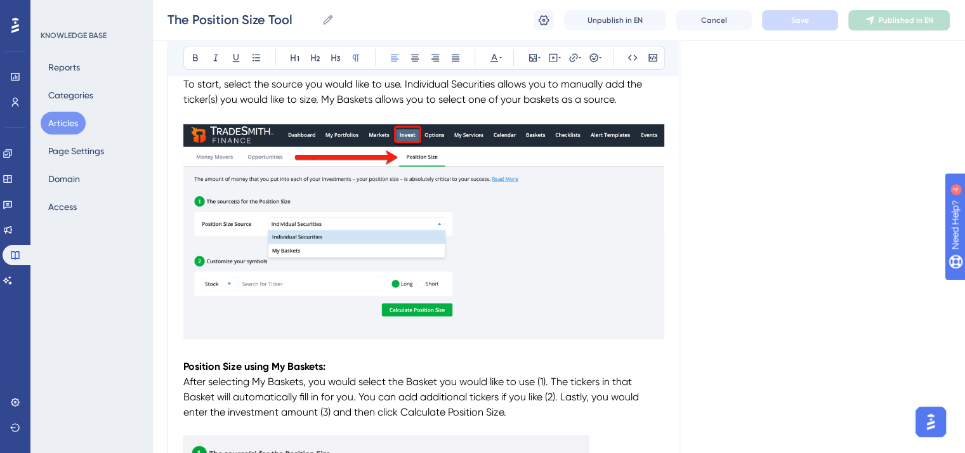
click at [189, 350] on p "To enrich screen reader interactions, please activate Accessibility in Grammarl…" at bounding box center [423, 351] width 481 height 15
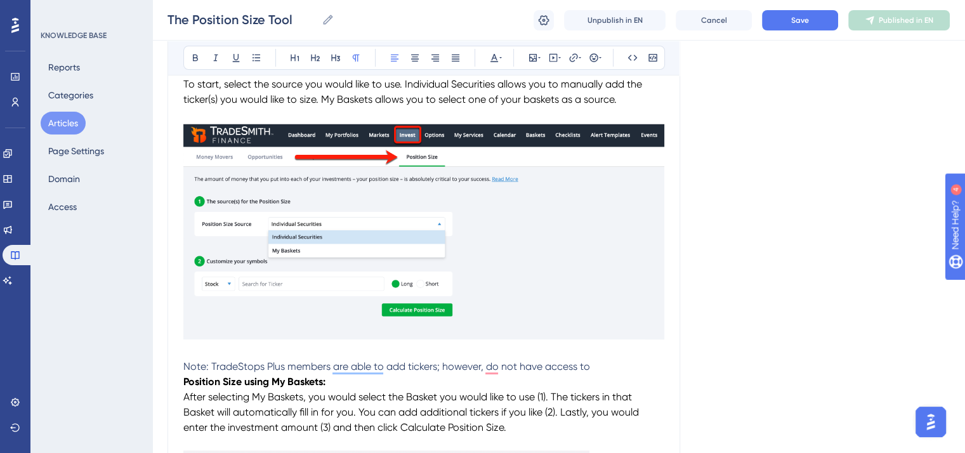
click at [601, 364] on p "Note: TradeStops Plus members are able to add tickers; however, do not have acc…" at bounding box center [423, 366] width 481 height 15
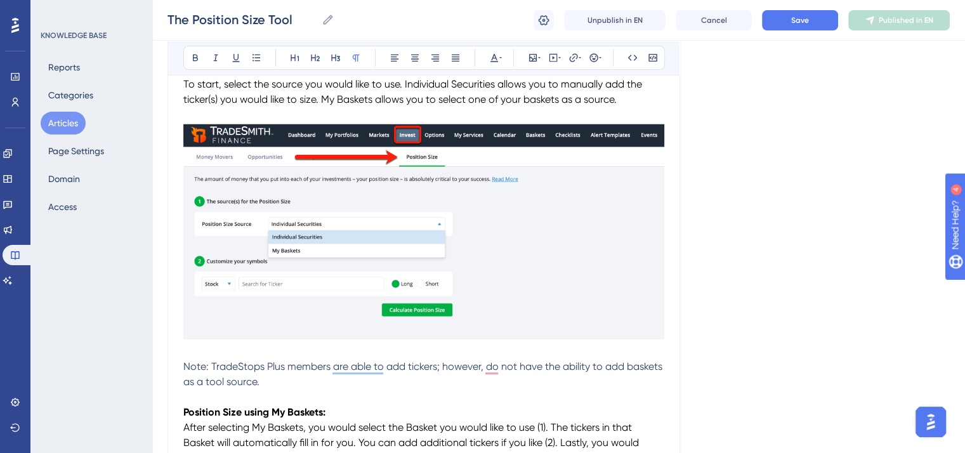
click at [260, 379] on p "Note: TradeStops Plus members are able to add tickers; however, do not have the…" at bounding box center [423, 374] width 481 height 30
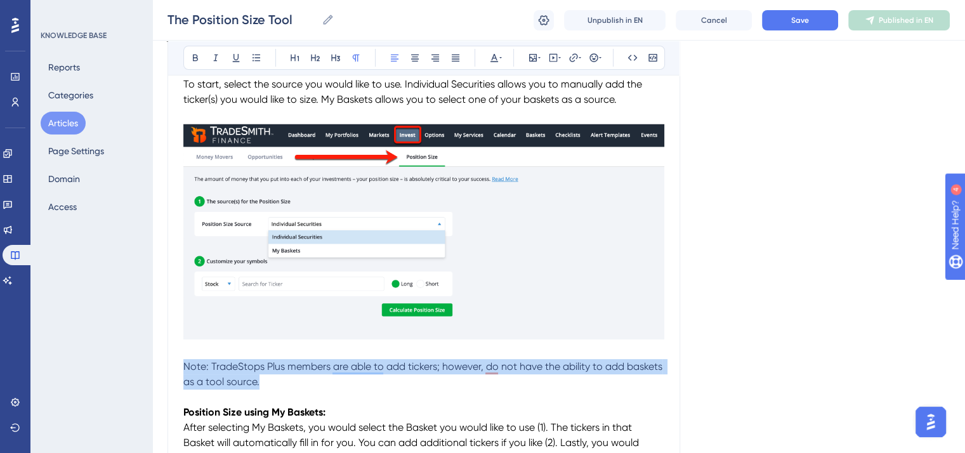
drag, startPoint x: 262, startPoint y: 383, endPoint x: 185, endPoint y: 369, distance: 78.1
click at [185, 369] on p "Note: TradeStops Plus members are able to add tickers; however, do not have the…" at bounding box center [423, 374] width 481 height 30
click at [495, 56] on icon at bounding box center [494, 58] width 10 height 10
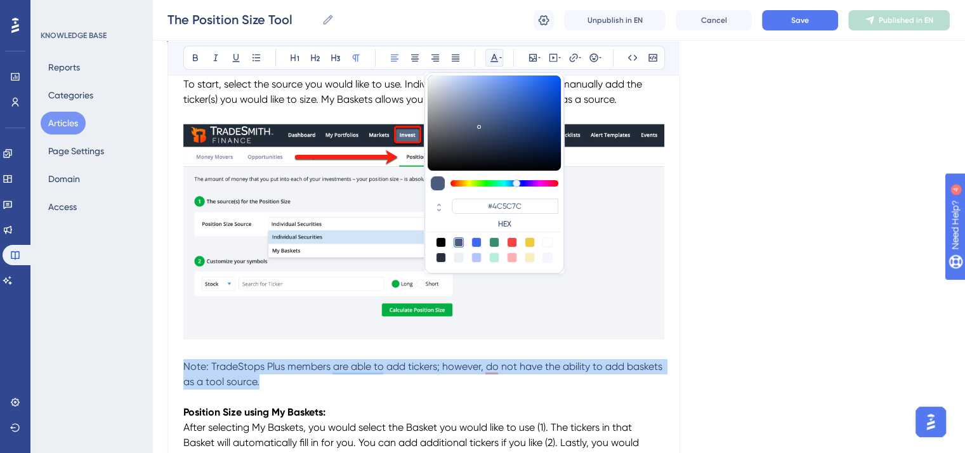
click at [442, 241] on div at bounding box center [441, 242] width 10 height 10
type input "#000000"
click at [396, 379] on p "Note: TradeStops Plus members are able to add tickers; however, do not have the…" at bounding box center [423, 374] width 481 height 30
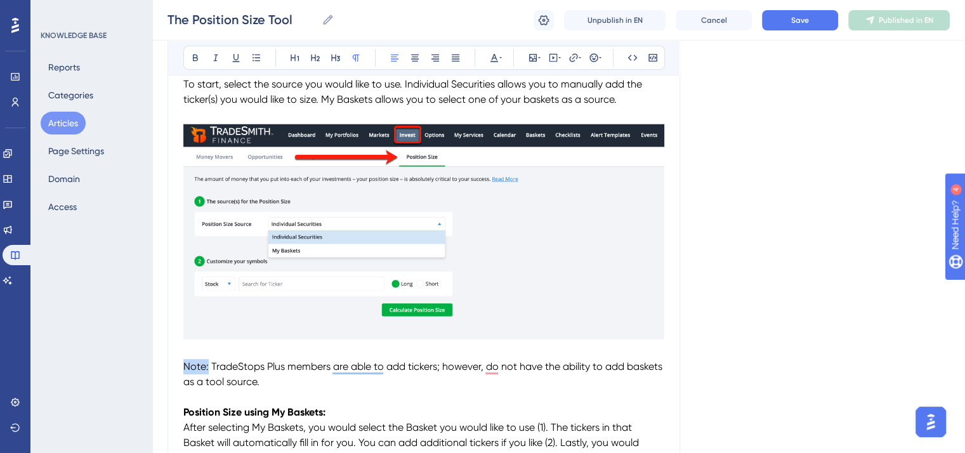
drag, startPoint x: 208, startPoint y: 366, endPoint x: 183, endPoint y: 367, distance: 25.4
click at [193, 54] on icon at bounding box center [195, 58] width 10 height 10
click at [281, 390] on p "To enrich screen reader interactions, please activate Accessibility in Grammarl…" at bounding box center [423, 397] width 481 height 15
click at [254, 369] on span "TradeStops Plus members are able to add tickers; however, do not have the abili…" at bounding box center [422, 374] width 479 height 27
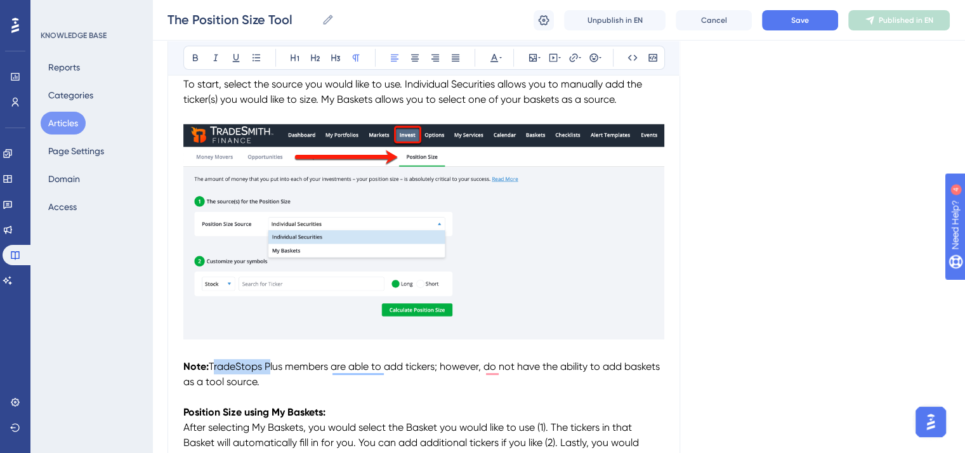
click at [254, 369] on span "TradeStops Plus members are able to add tickers; however, do not have the abili…" at bounding box center [422, 374] width 479 height 27
click at [215, 50] on button at bounding box center [216, 58] width 18 height 18
drag, startPoint x: 338, startPoint y: 425, endPoint x: 357, endPoint y: 391, distance: 39.2
click at [338, 425] on span "After selecting My Baskets, you would select the Basket you would like to use (…" at bounding box center [412, 442] width 458 height 43
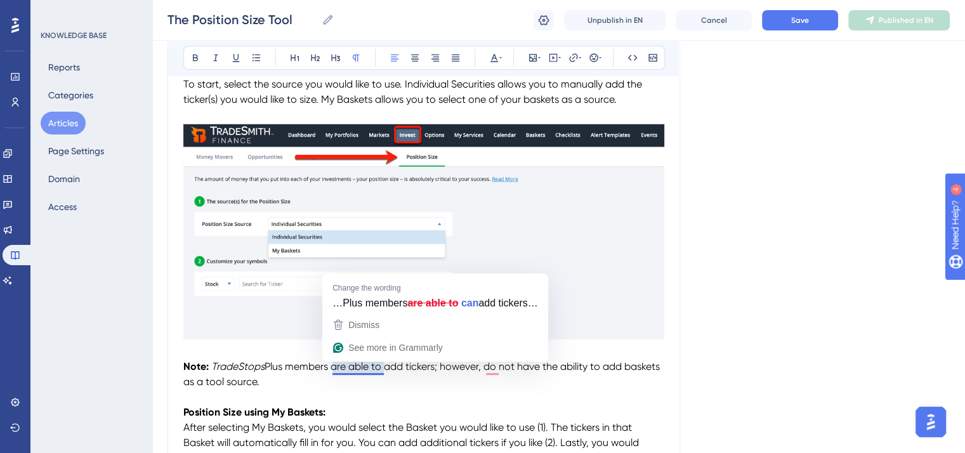
click at [387, 368] on span "Plus members are able to add tickers; however, do not have the ability to add b…" at bounding box center [422, 374] width 479 height 27
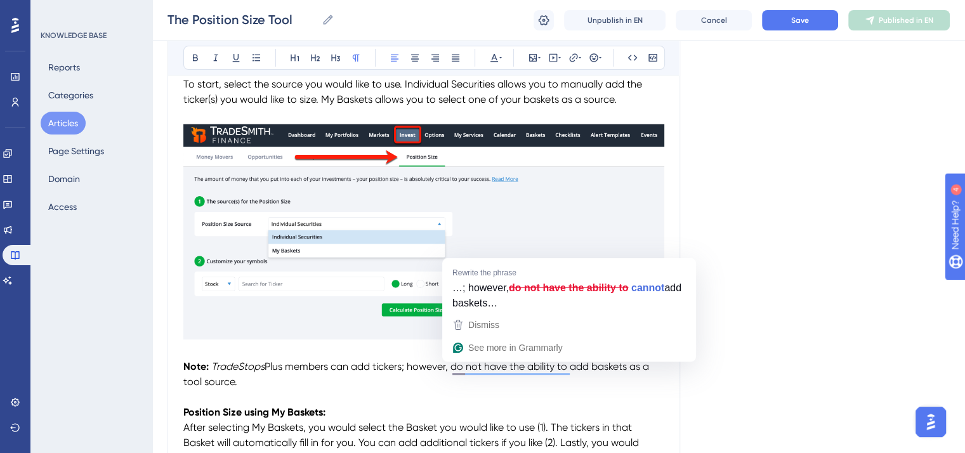
click at [571, 369] on span "Plus members can add tickers; however, do not have the ability to add baskets a…" at bounding box center [417, 374] width 468 height 27
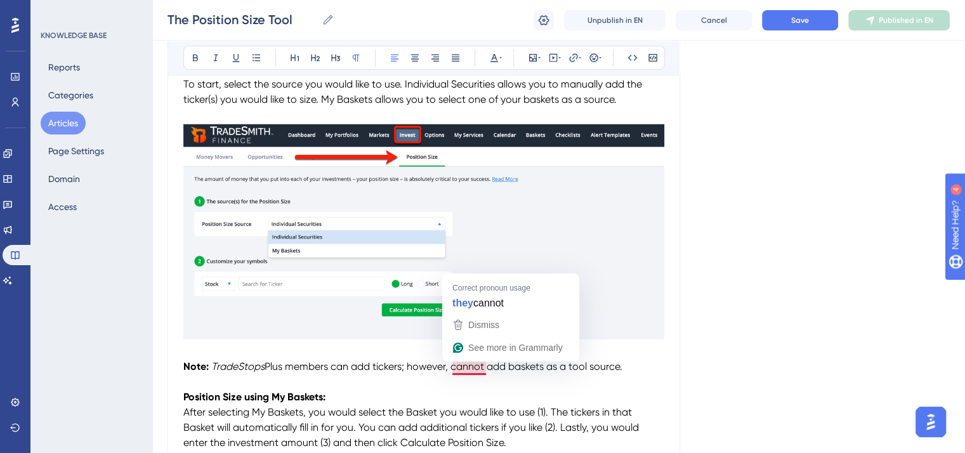
click at [454, 368] on span "Plus members can add tickers; however, cannot add baskets as a tool source." at bounding box center [444, 367] width 358 height 12
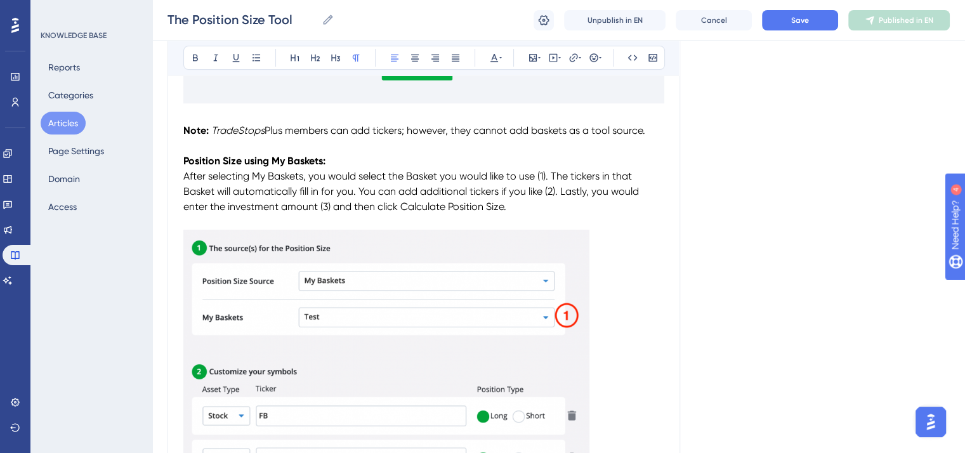
scroll to position [444, 0]
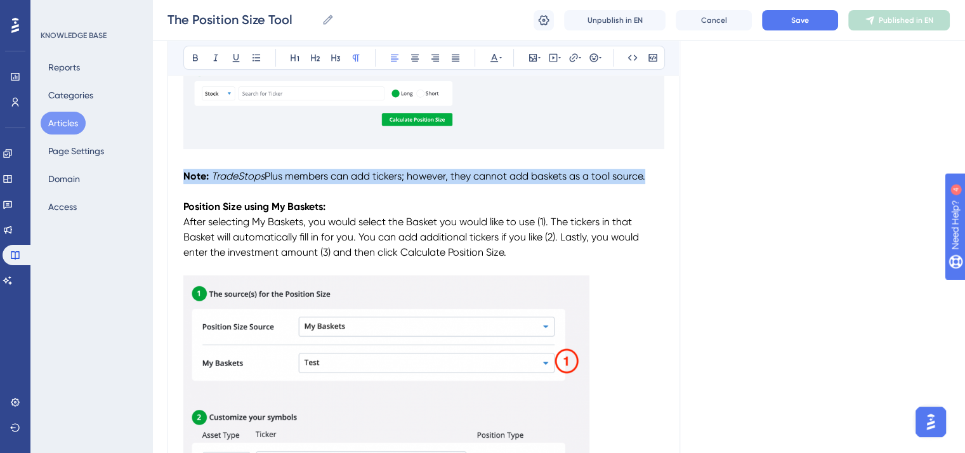
drag, startPoint x: 655, startPoint y: 178, endPoint x: 183, endPoint y: 182, distance: 472.2
copy p "Note: TradeStops Plus members can add tickers; however, they cannot add baskets…"
click at [780, 25] on button "Save" at bounding box center [800, 20] width 76 height 20
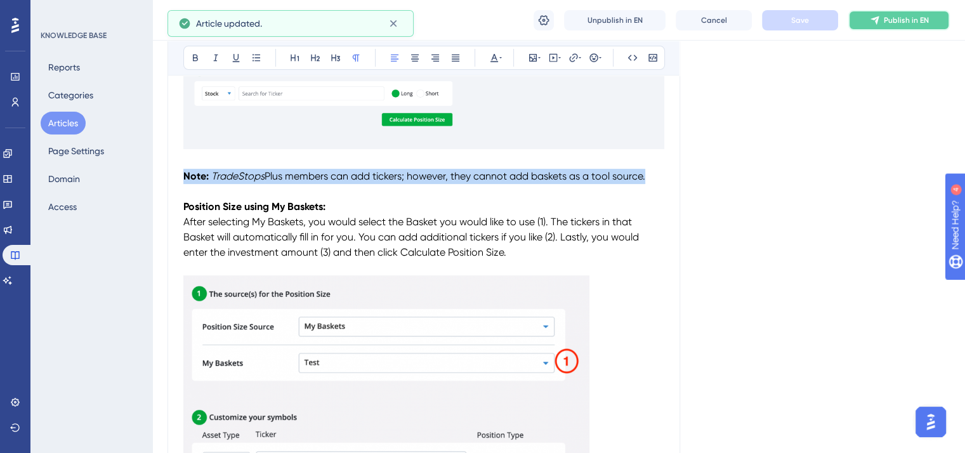
click at [901, 23] on span "Publish in EN" at bounding box center [906, 20] width 45 height 10
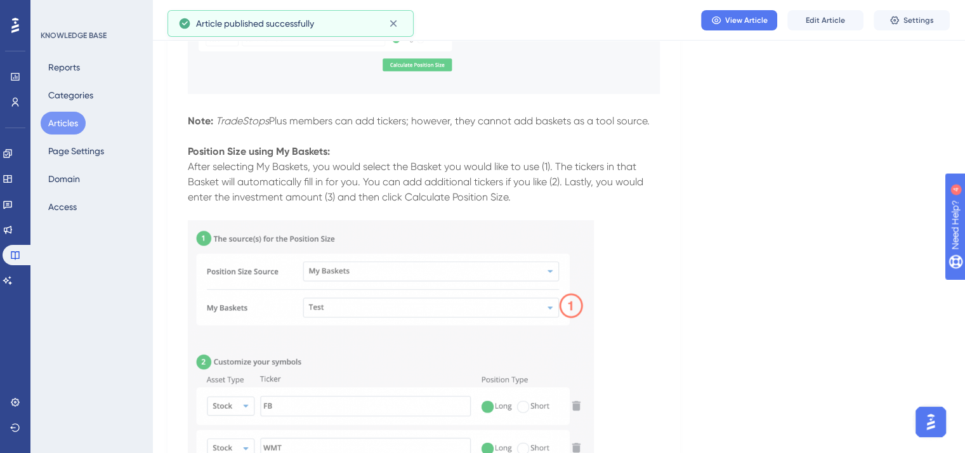
click at [556, 171] on span "After selecting My Baskets, you would select the Basket you would like to use (…" at bounding box center [417, 182] width 458 height 43
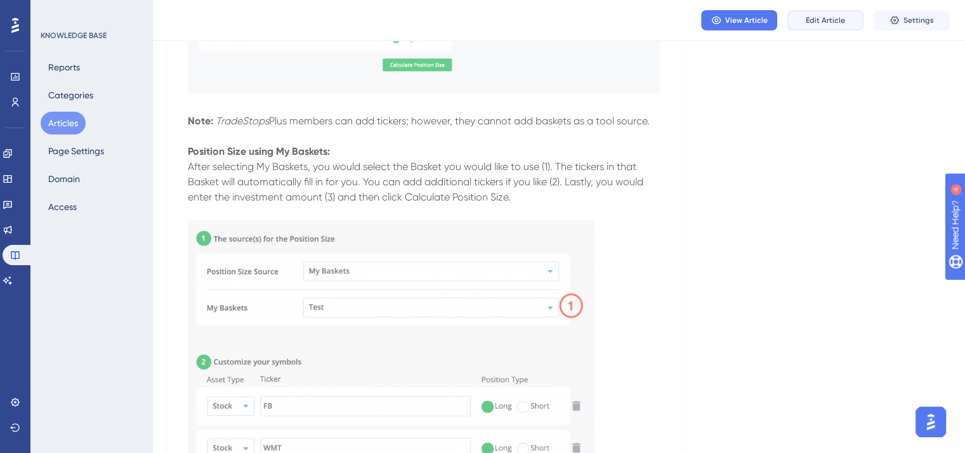
click at [831, 22] on span "Edit Article" at bounding box center [825, 20] width 39 height 10
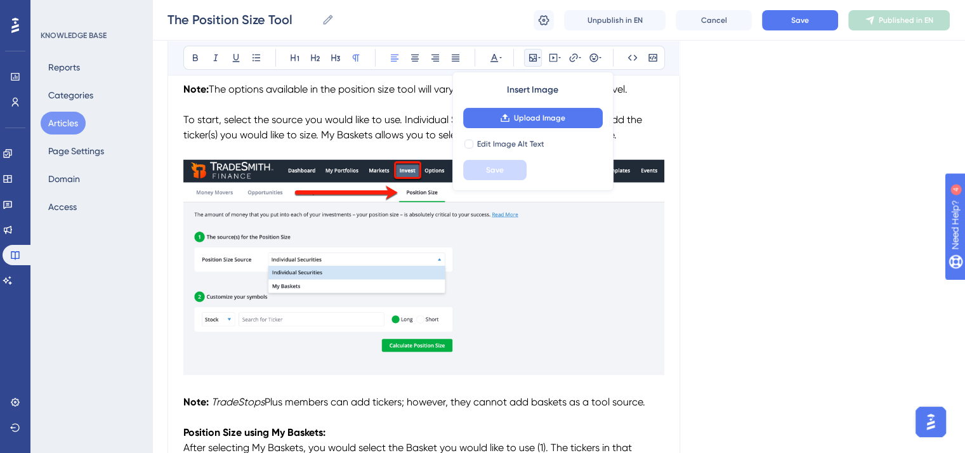
scroll to position [154, 0]
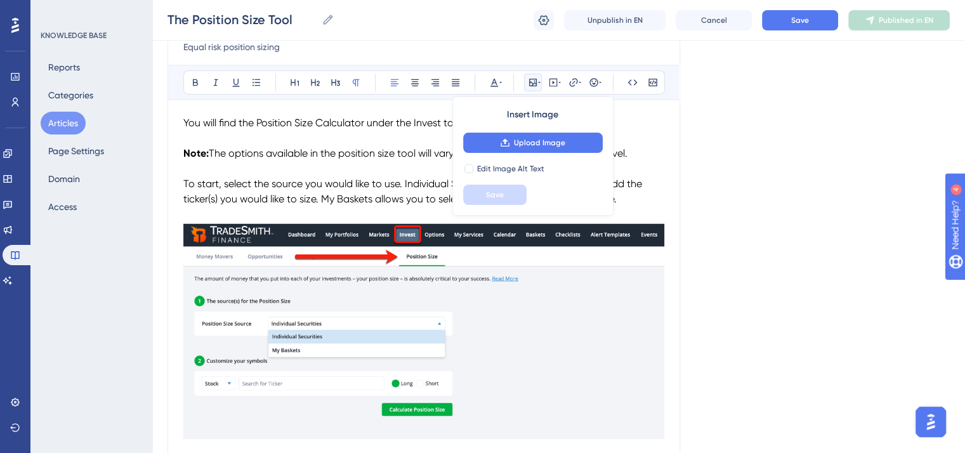
click at [409, 333] on img "To enrich screen reader interactions, please activate Accessibility in Grammarl…" at bounding box center [423, 330] width 481 height 217
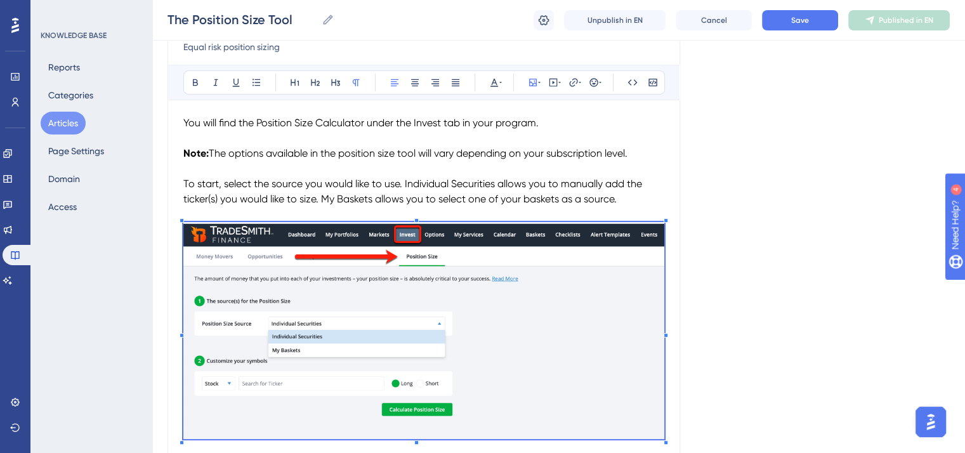
click at [436, 324] on img "To enrich screen reader interactions, please activate Accessibility in Grammarl…" at bounding box center [423, 330] width 481 height 217
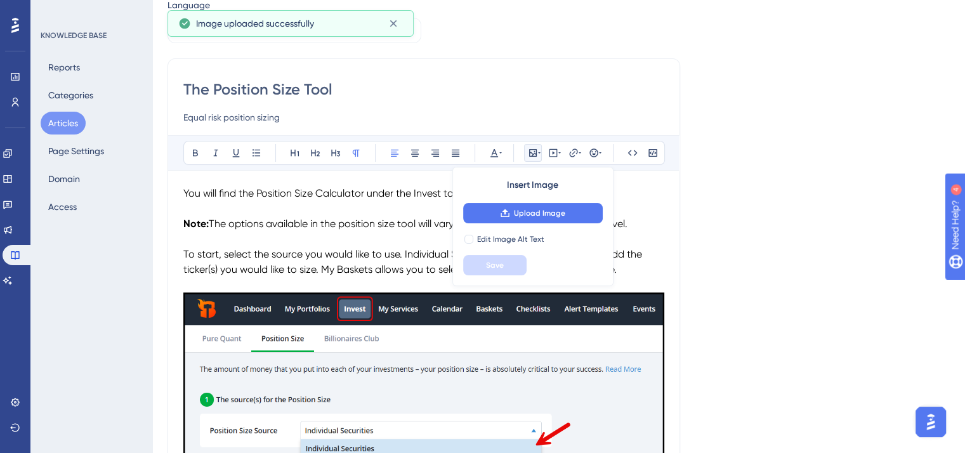
scroll to position [27, 0]
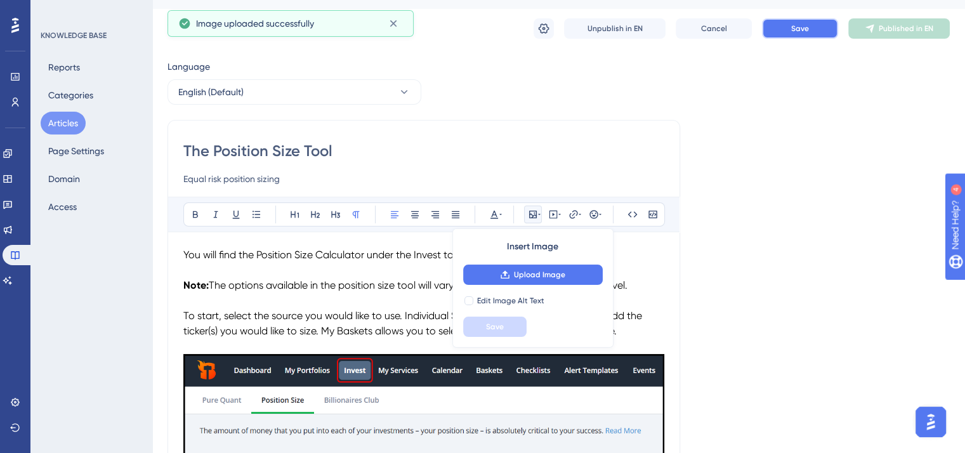
click at [800, 31] on span "Save" at bounding box center [800, 28] width 18 height 10
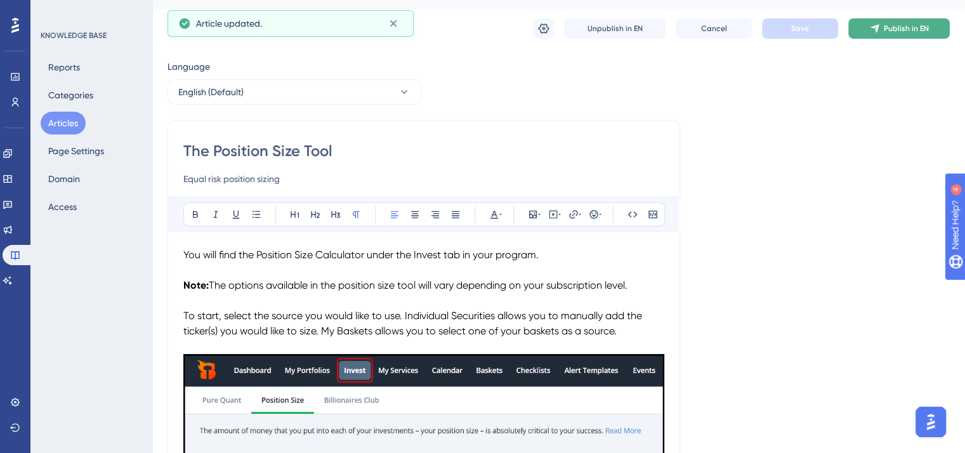
click at [895, 26] on span "Publish in EN" at bounding box center [906, 28] width 45 height 10
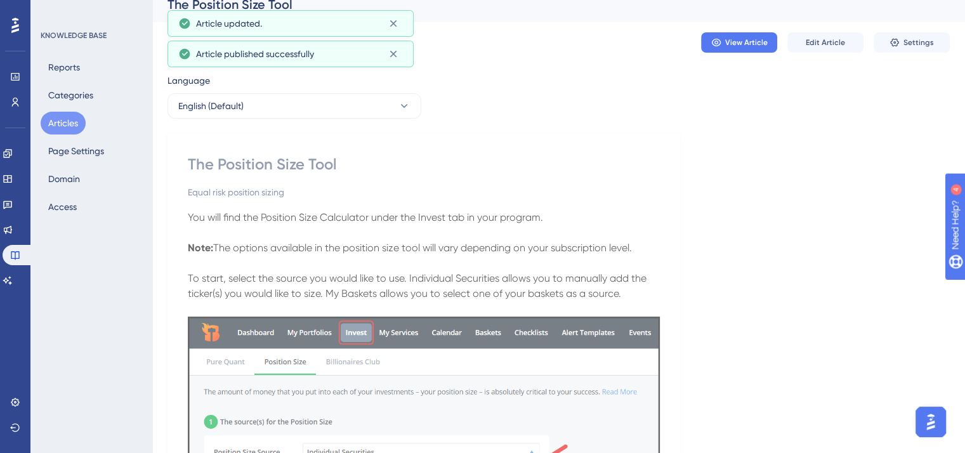
scroll to position [0, 0]
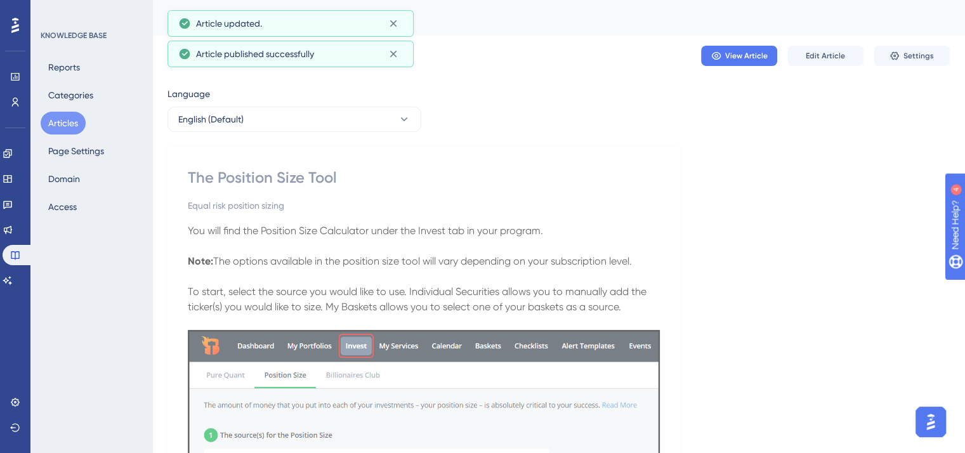
click at [479, 290] on span "To start, select the source you would like to use. Individual Securities allows…" at bounding box center [418, 299] width 461 height 27
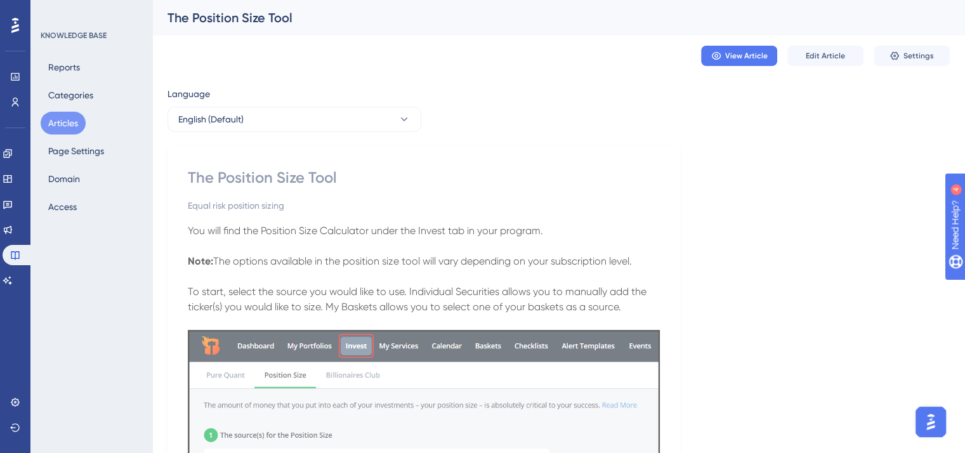
click at [468, 277] on p at bounding box center [424, 276] width 472 height 15
click at [467, 260] on span "The options available in the position size tool will vary depending on your sub…" at bounding box center [422, 261] width 419 height 12
click at [830, 57] on span "Edit Article" at bounding box center [825, 56] width 39 height 10
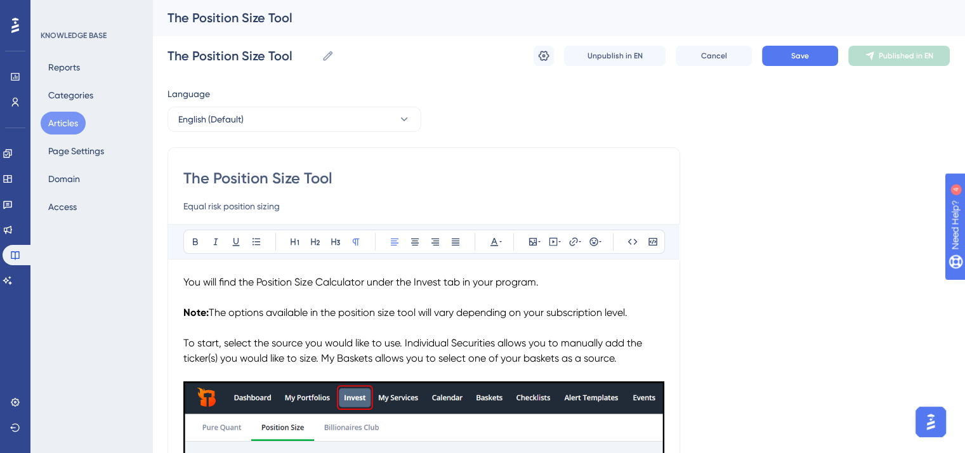
scroll to position [127, 0]
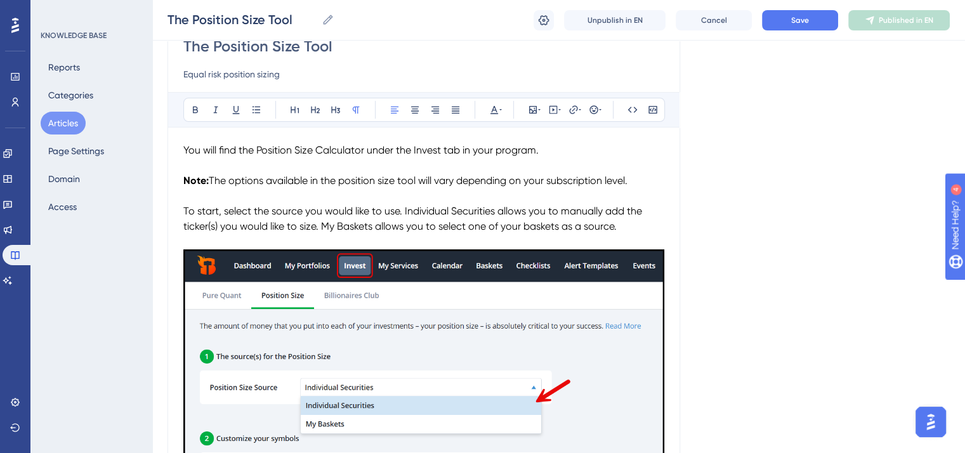
click at [637, 181] on p "Note: The options available in the position size tool will vary depending on yo…" at bounding box center [423, 180] width 481 height 15
drag, startPoint x: 639, startPoint y: 182, endPoint x: 182, endPoint y: 187, distance: 456.4
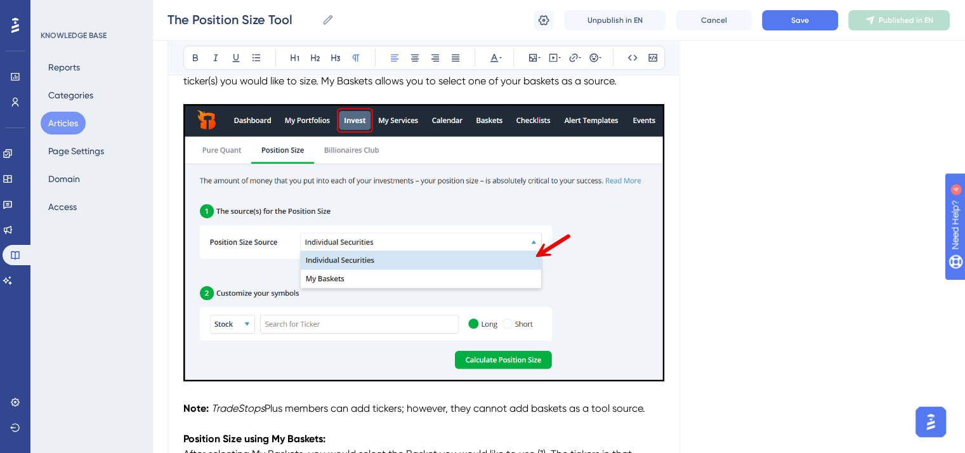
scroll to position [317, 0]
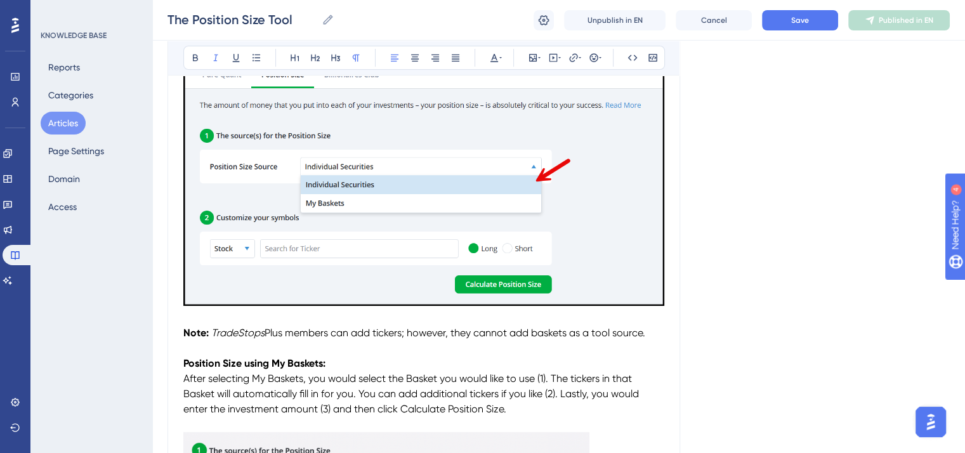
click at [267, 331] on span "Plus members can add tickers; however, they cannot add baskets as a tool source." at bounding box center [455, 333] width 381 height 12
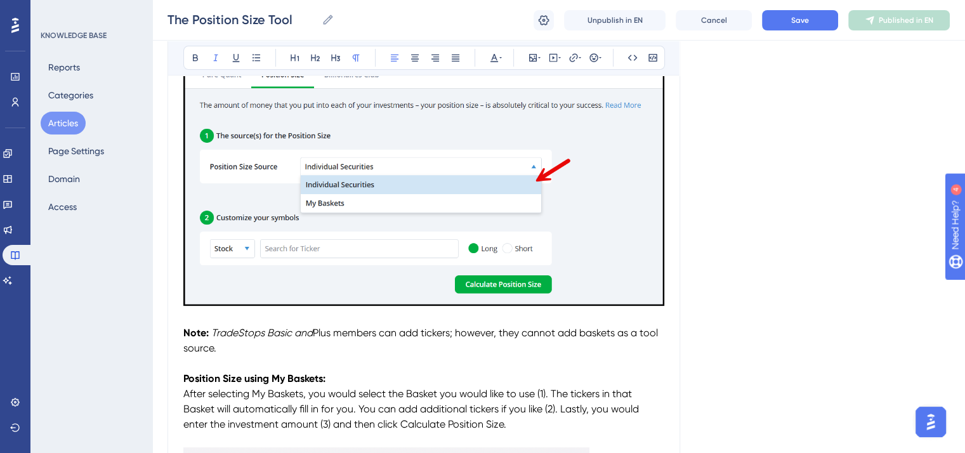
drag, startPoint x: 315, startPoint y: 329, endPoint x: 267, endPoint y: 334, distance: 48.4
click at [267, 334] on p "Note: TradeStops Basic and Plus members can add tickers; however, they cannot a…" at bounding box center [423, 341] width 481 height 30
click at [213, 56] on icon at bounding box center [216, 58] width 10 height 10
click at [472, 340] on p "Note: TradeStops Basic and Plus members can add tickers; however, they cannot a…" at bounding box center [423, 341] width 481 height 30
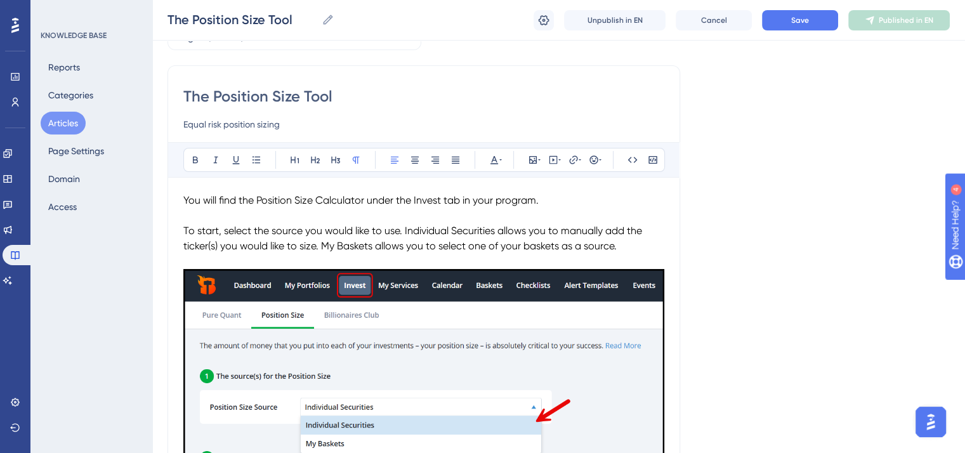
scroll to position [63, 0]
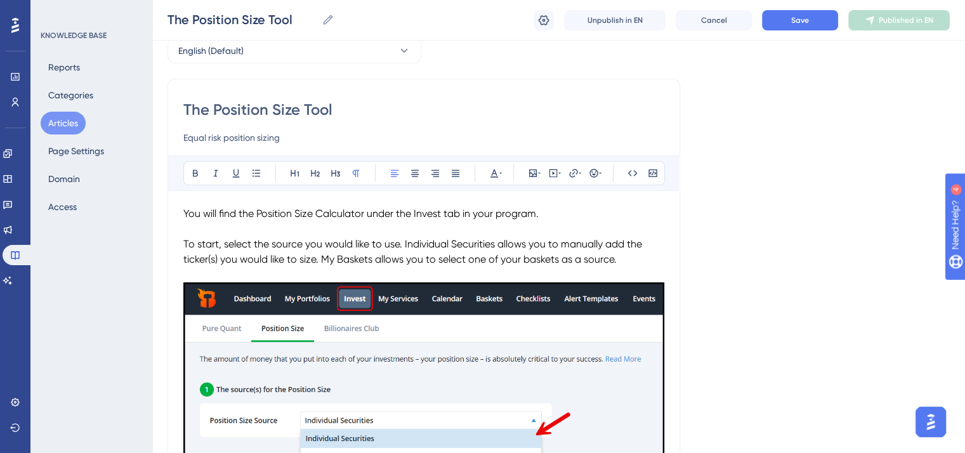
click at [184, 208] on span "You will find the Position Size Calculator under the Invest tab in your program." at bounding box center [360, 214] width 355 height 12
click at [548, 211] on p "You will find the Position Size Calculator under the Invest tab in your program." at bounding box center [423, 213] width 481 height 15
click at [555, 214] on p "You will find the Position Size Calculator under the Invest tab in your program." at bounding box center [423, 213] width 481 height 15
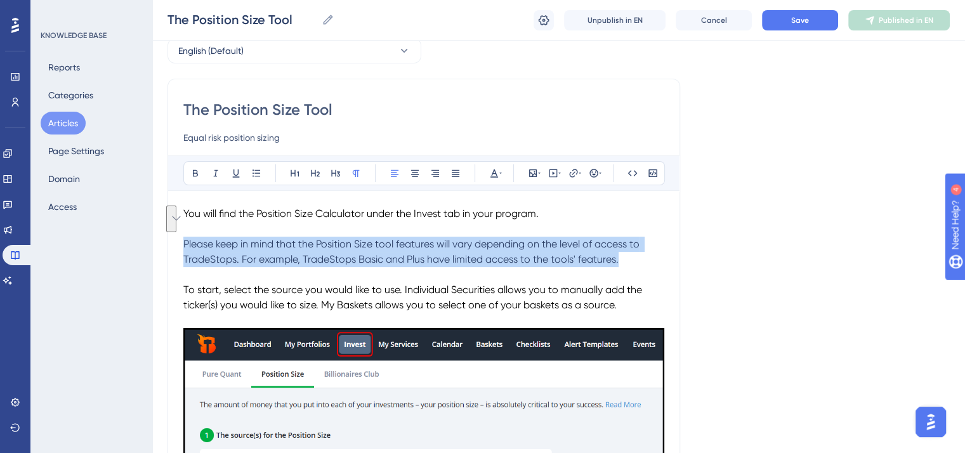
drag, startPoint x: 627, startPoint y: 262, endPoint x: 183, endPoint y: 239, distance: 444.9
copy span "Please keep in mind that the Position Size tool features will vary depending on…"
click at [329, 241] on span "Please keep in mind that the Position Size tool features will vary depending on…" at bounding box center [412, 251] width 459 height 27
drag, startPoint x: 630, startPoint y: 260, endPoint x: 182, endPoint y: 242, distance: 448.5
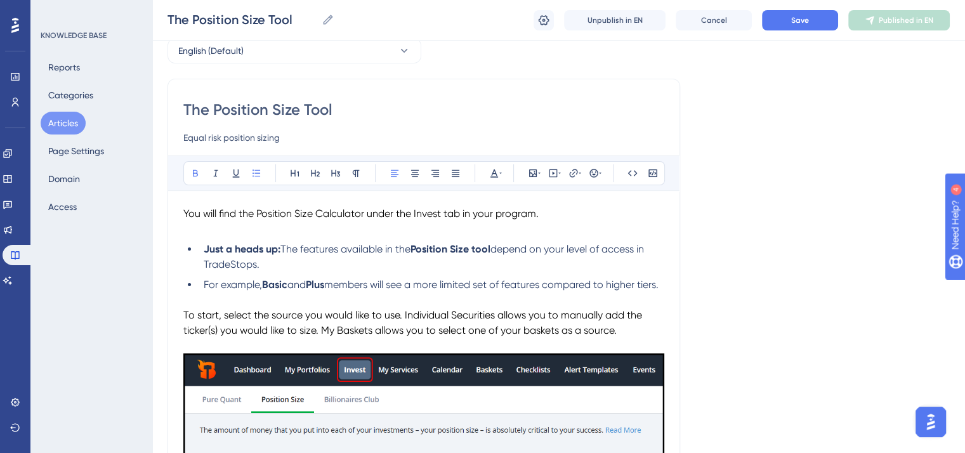
click at [206, 251] on strong "Just a heads up:" at bounding box center [242, 249] width 77 height 12
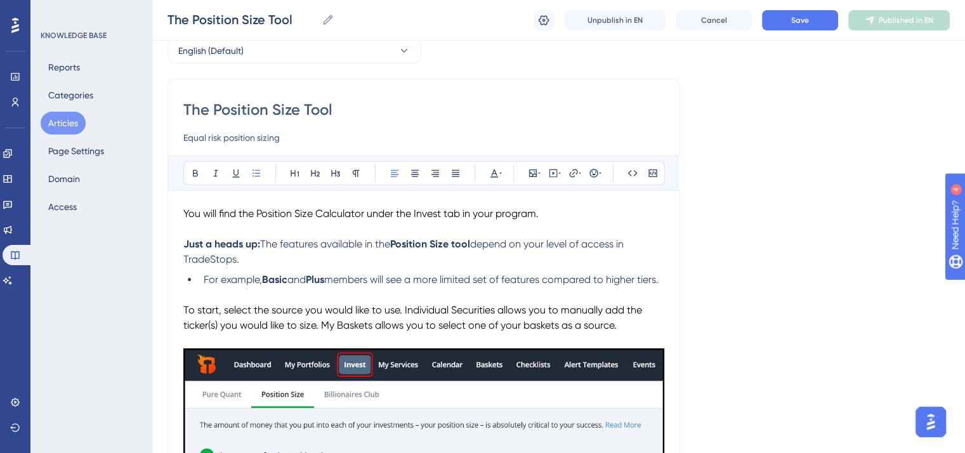
click at [206, 282] on span "For example," at bounding box center [233, 280] width 58 height 12
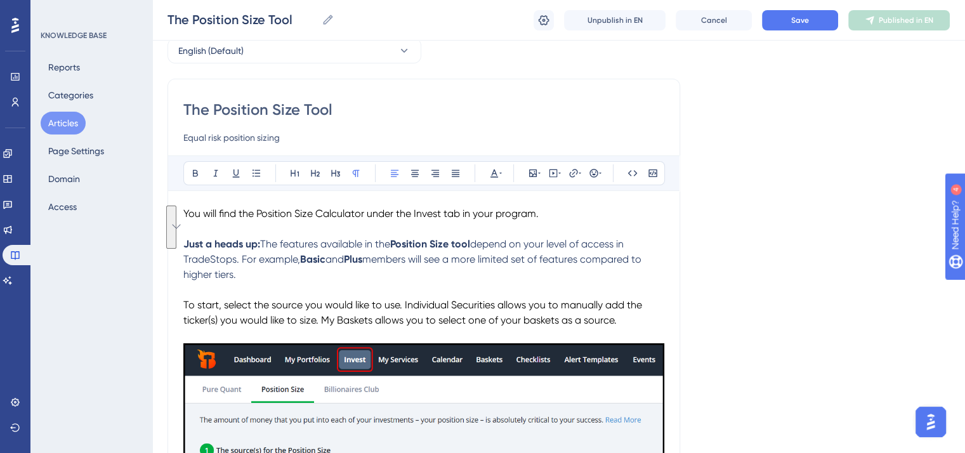
drag, startPoint x: 246, startPoint y: 277, endPoint x: 184, endPoint y: 249, distance: 68.4
click at [184, 249] on p "Just a heads up: The features available in the Position Size tool depend on you…" at bounding box center [423, 260] width 481 height 46
click at [492, 171] on icon at bounding box center [494, 173] width 10 height 10
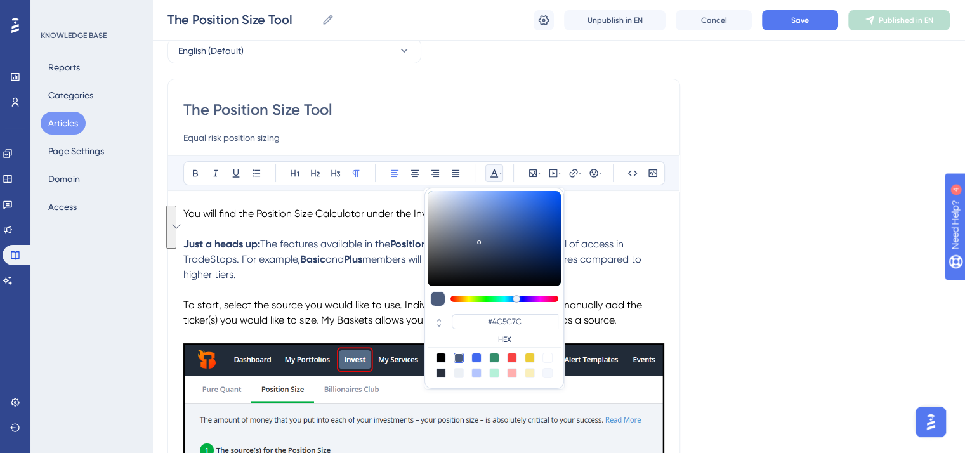
click at [442, 361] on div at bounding box center [441, 358] width 10 height 10
type input "#000000"
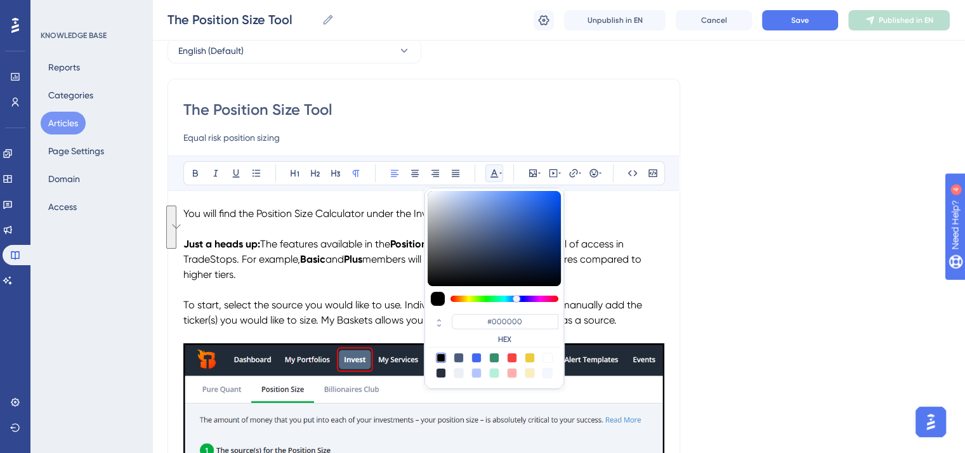
click at [321, 279] on p "Just a heads up: The features available in the Position Size tool depend on you…" at bounding box center [423, 260] width 481 height 46
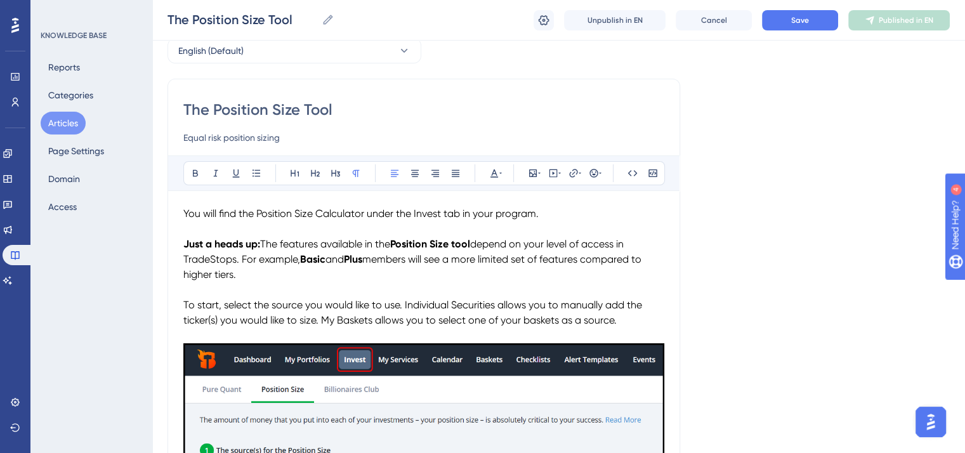
click at [504, 284] on p "To enrich screen reader interactions, please activate Accessibility in Grammarl…" at bounding box center [423, 289] width 481 height 15
click at [810, 22] on button "Save" at bounding box center [800, 20] width 76 height 20
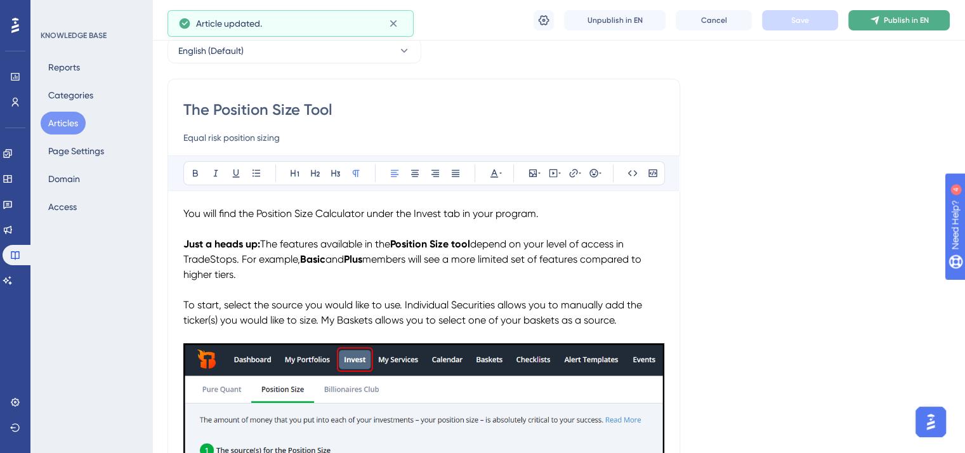
click at [892, 21] on span "Publish in EN" at bounding box center [906, 20] width 45 height 10
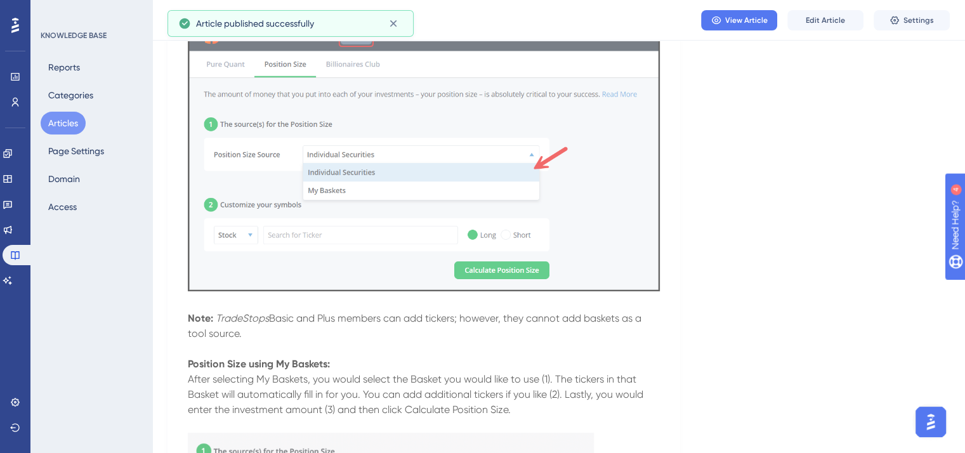
scroll to position [381, 0]
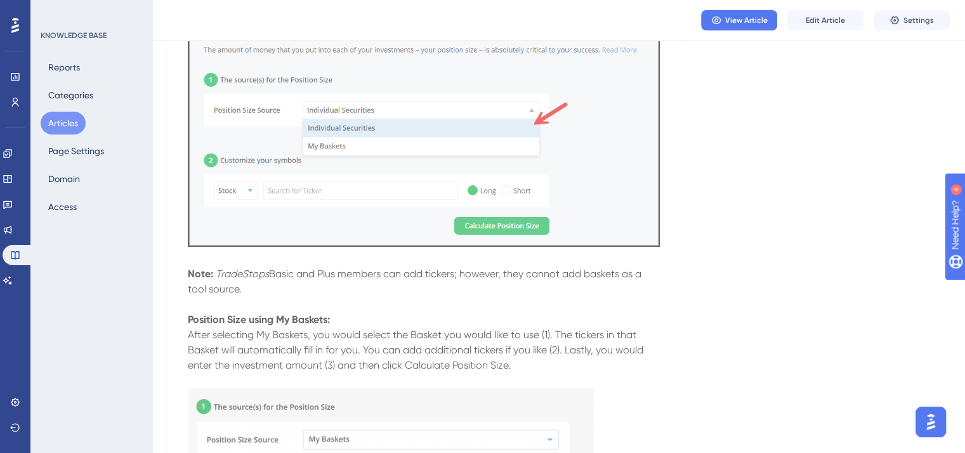
click at [467, 290] on p "Note: TradeStops Basic and Plus members can add tickers; however, they cannot a…" at bounding box center [424, 282] width 472 height 30
click at [829, 22] on span "Edit Article" at bounding box center [825, 20] width 39 height 10
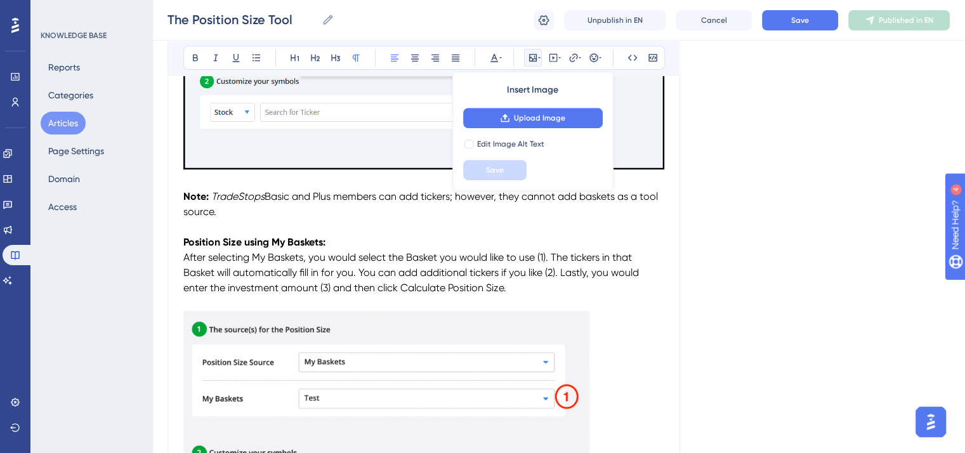
scroll to position [578, 0]
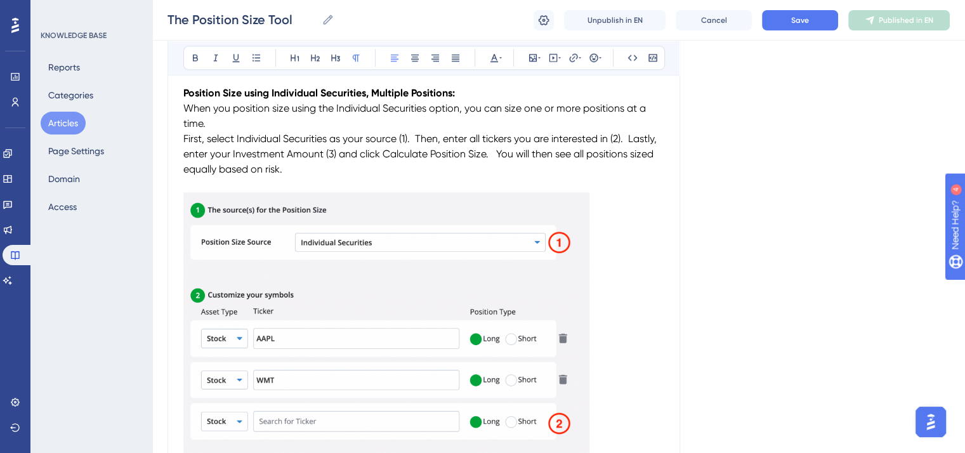
scroll to position [1403, 0]
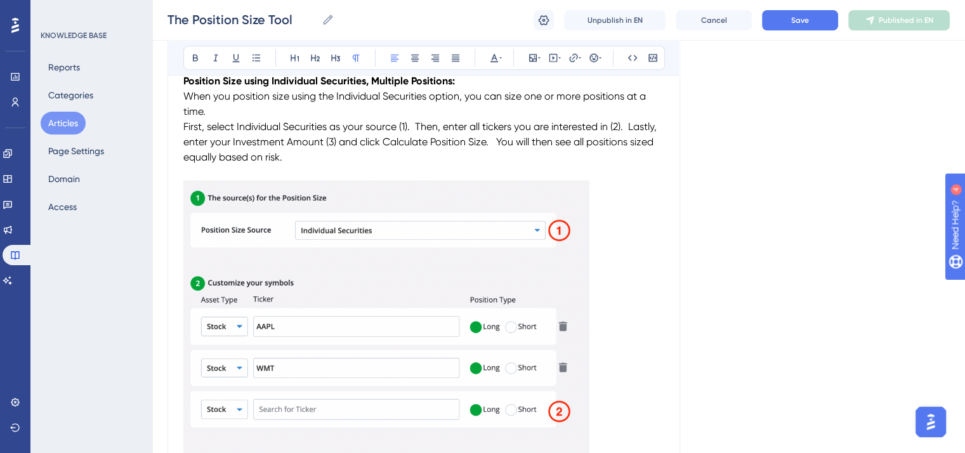
click at [185, 125] on span "First, select Individual Securities as your source (1). Then, enter all tickers…" at bounding box center [421, 142] width 476 height 43
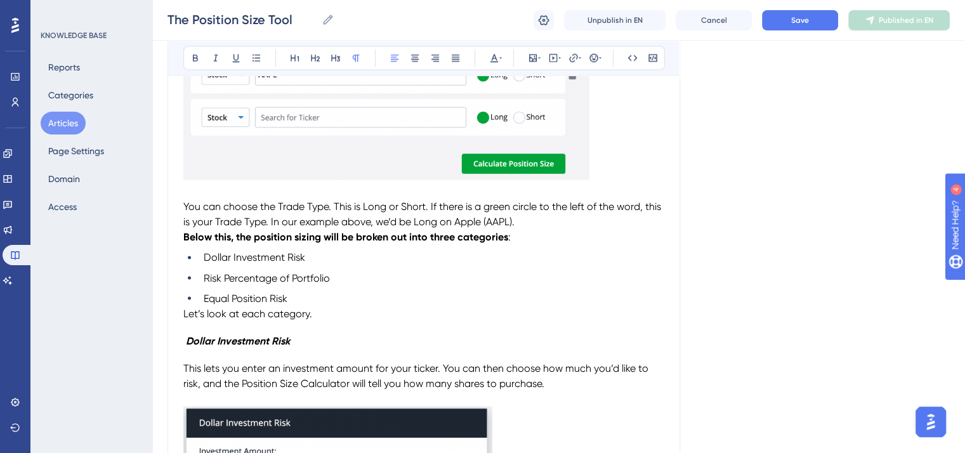
scroll to position [2165, 0]
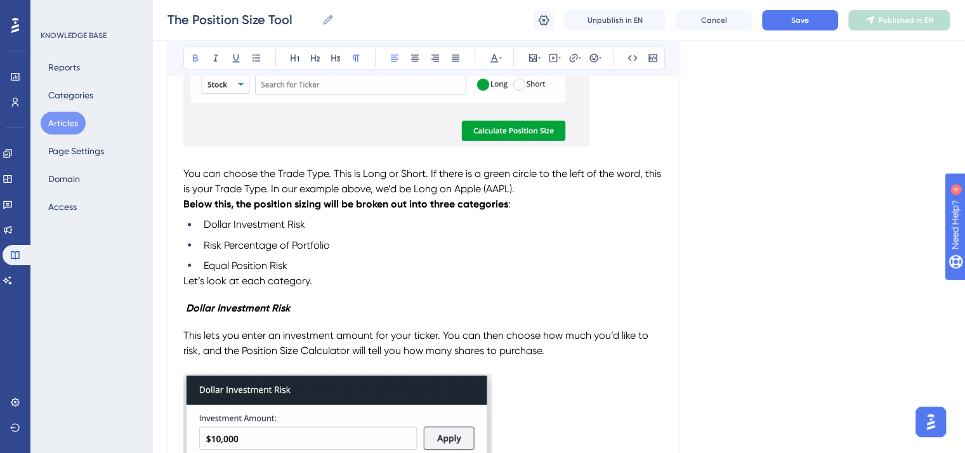
click at [183, 207] on strong "Below this, the position sizing will be broken out into three categories" at bounding box center [345, 204] width 325 height 12
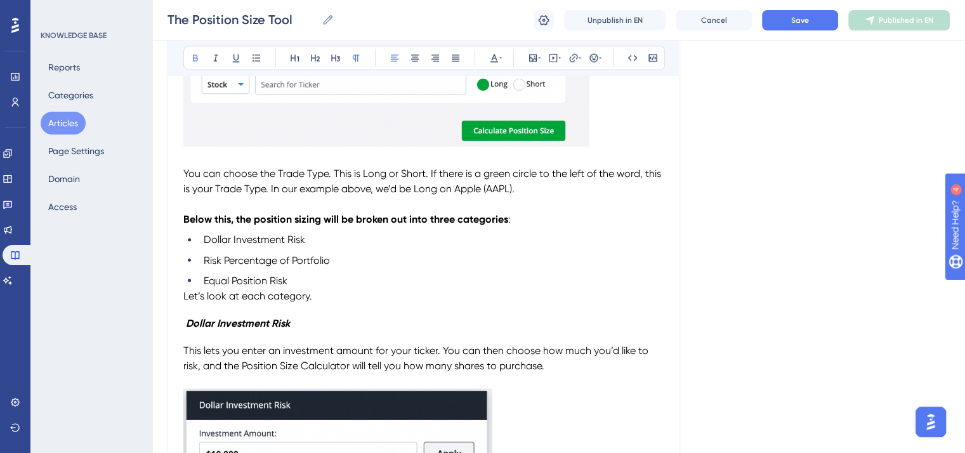
click at [183, 298] on div "The Position Size Tool Equal risk position sizing Bold Italic Underline Bullet …" at bounding box center [424, 10] width 513 height 4067
click at [187, 301] on span "Let’s look at each category." at bounding box center [247, 295] width 129 height 12
click at [184, 300] on span "Let’s look at each category." at bounding box center [247, 295] width 129 height 12
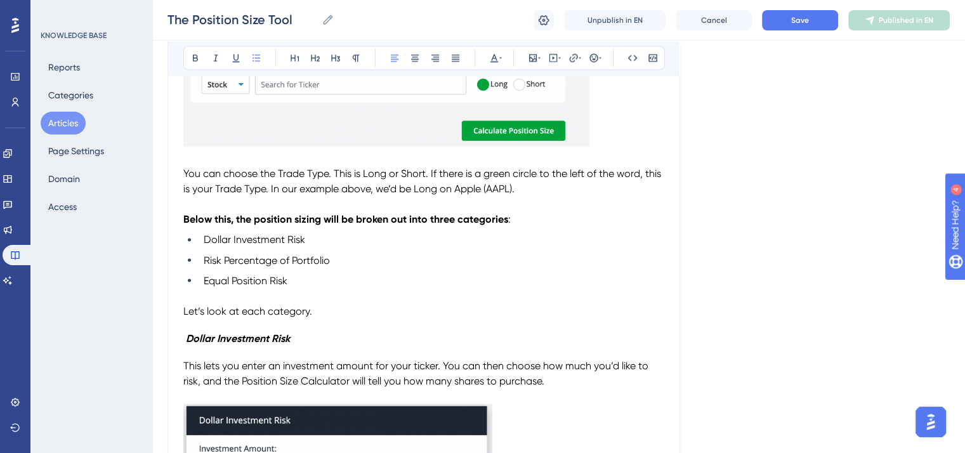
click at [317, 242] on li "Dollar Investment Risk" at bounding box center [432, 239] width 466 height 15
click at [337, 262] on li "Risk Percentage of Portfolio" at bounding box center [432, 260] width 466 height 15
click at [340, 265] on li "Risk Percentage of Portfolio" at bounding box center [432, 260] width 466 height 15
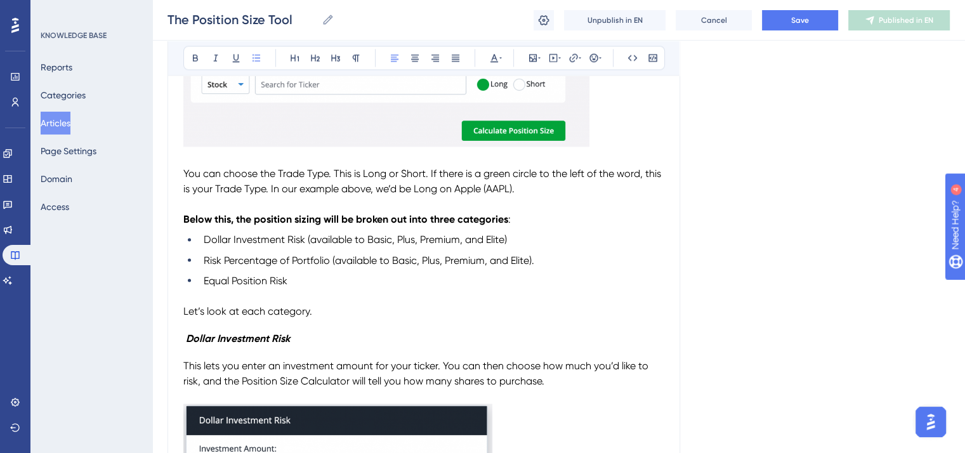
click at [516, 241] on li "Dollar Investment Risk (available to Basic, Plus, Premium, and Elite)" at bounding box center [432, 239] width 466 height 15
drag, startPoint x: 304, startPoint y: 245, endPoint x: 192, endPoint y: 244, distance: 112.3
click at [199, 244] on li "Dollar Investment Risk (available to Basic, Plus, Premium, and Elite)." at bounding box center [432, 239] width 466 height 15
click at [199, 56] on icon at bounding box center [195, 58] width 10 height 10
click at [275, 263] on span "Risk Percentage of Portfolio (available to Basic, Plus, Premium, and Elite)." at bounding box center [369, 260] width 331 height 12
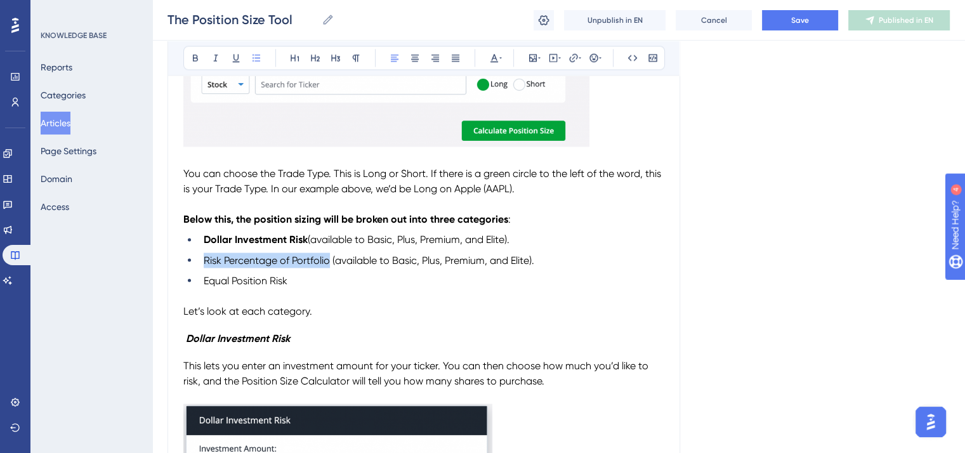
drag, startPoint x: 330, startPoint y: 265, endPoint x: 206, endPoint y: 268, distance: 124.5
click at [206, 266] on span "Risk Percentage of Portfolio (available to Basic, Plus, Premium, and Elite)." at bounding box center [369, 260] width 331 height 12
click at [193, 61] on icon at bounding box center [195, 58] width 10 height 10
click at [291, 288] on li "Equal Position Risk" at bounding box center [432, 280] width 466 height 15
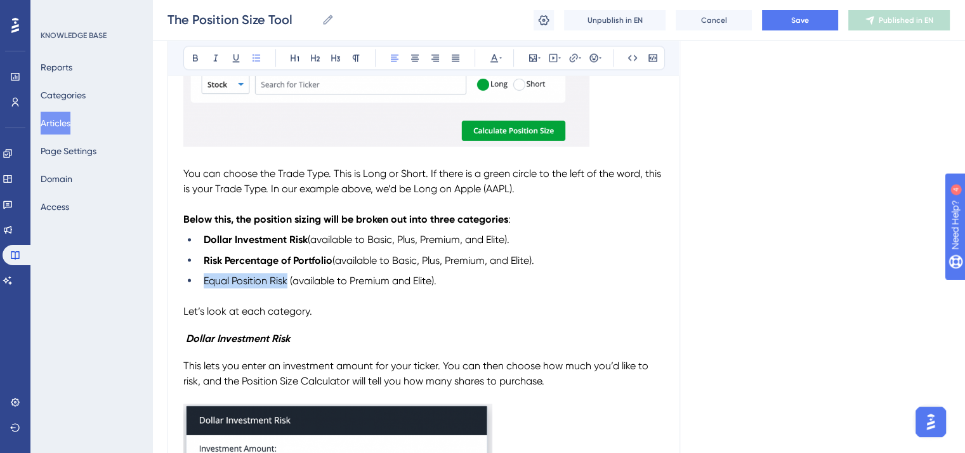
drag, startPoint x: 289, startPoint y: 288, endPoint x: 204, endPoint y: 285, distance: 85.1
click at [204, 285] on span "Equal Position Risk (available to Premium and Elite)." at bounding box center [320, 280] width 233 height 12
click at [201, 60] on button at bounding box center [196, 58] width 18 height 18
click at [416, 286] on span "(available to Premium and Elite)." at bounding box center [363, 280] width 147 height 12
click at [797, 23] on span "Save" at bounding box center [800, 20] width 18 height 10
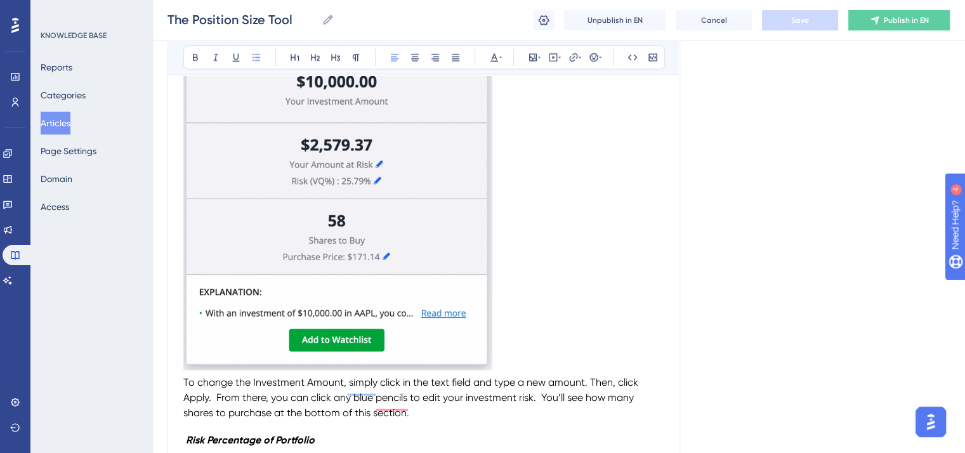
scroll to position [2800, 0]
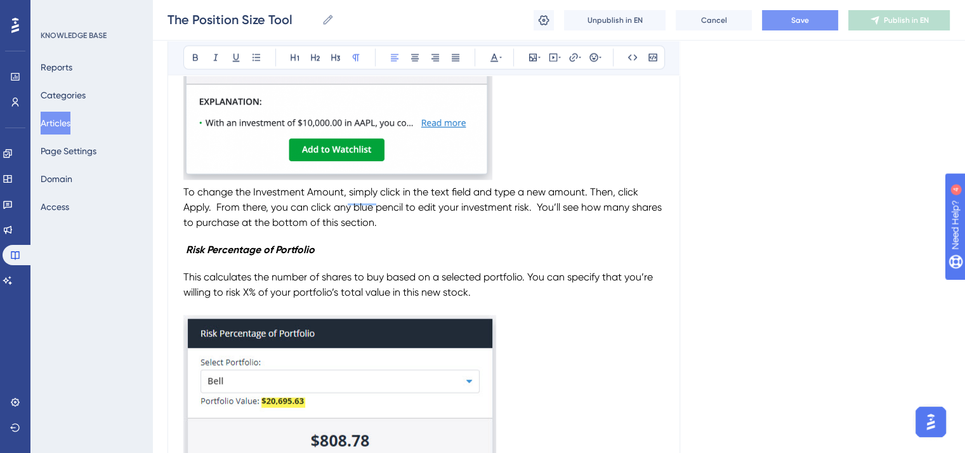
click at [802, 22] on span "Save" at bounding box center [800, 20] width 18 height 10
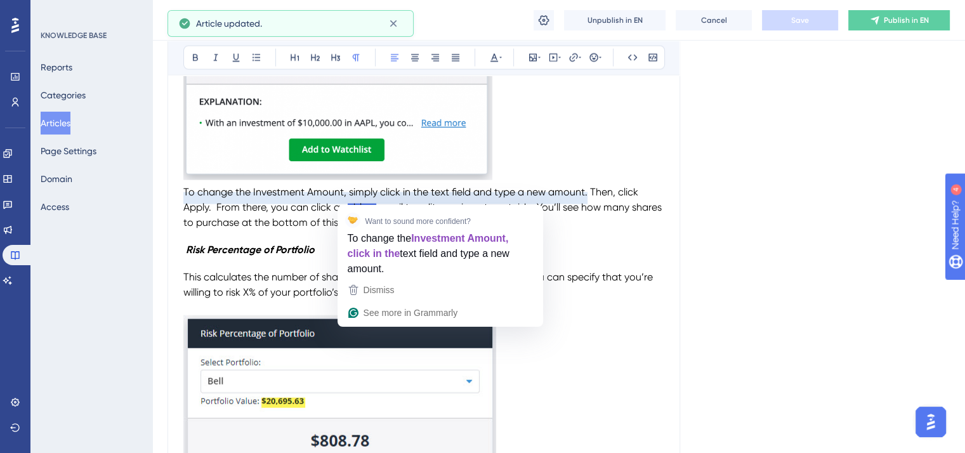
click at [606, 254] on h4 "Risk Percentage of Portfolio" at bounding box center [423, 250] width 481 height 12
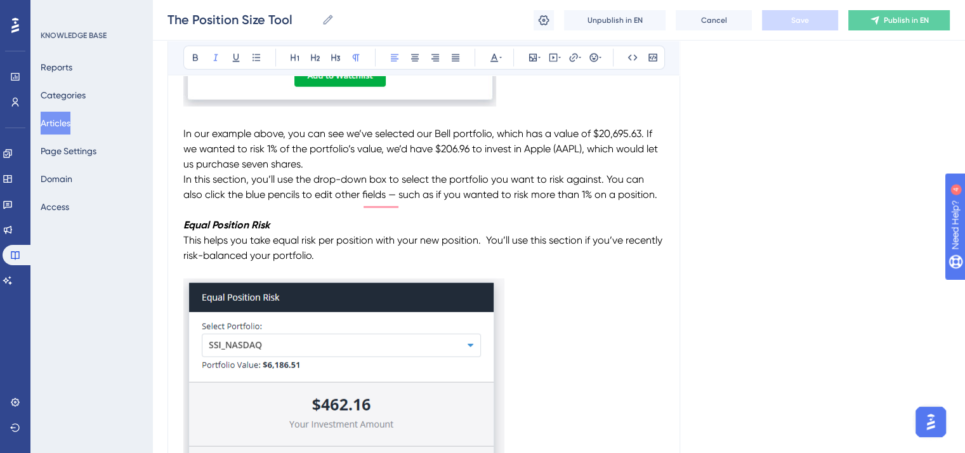
scroll to position [3434, 0]
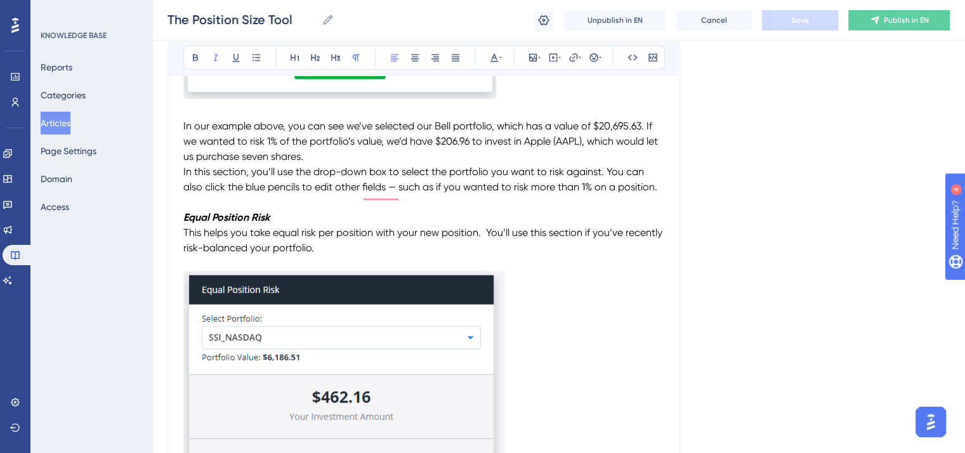
click at [185, 178] on span "In this section, you’ll use the drop-down box to select the portfolio you want …" at bounding box center [420, 179] width 474 height 27
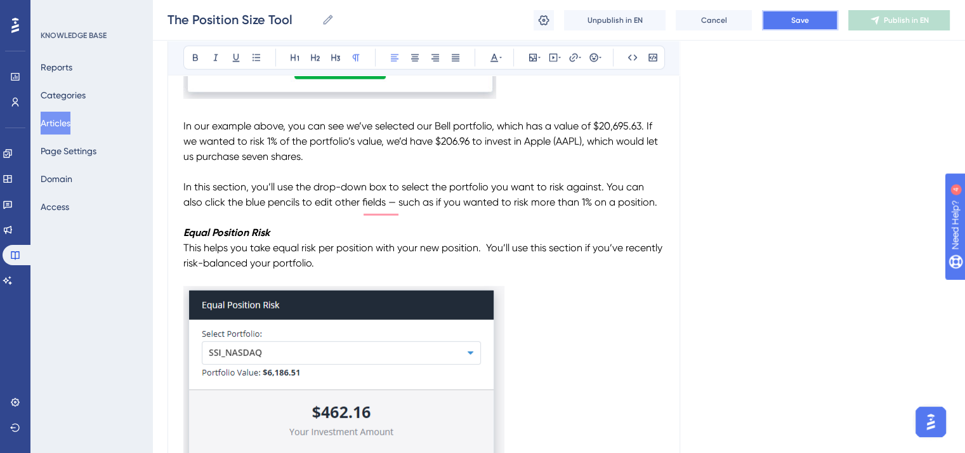
click at [779, 19] on button "Save" at bounding box center [800, 20] width 76 height 20
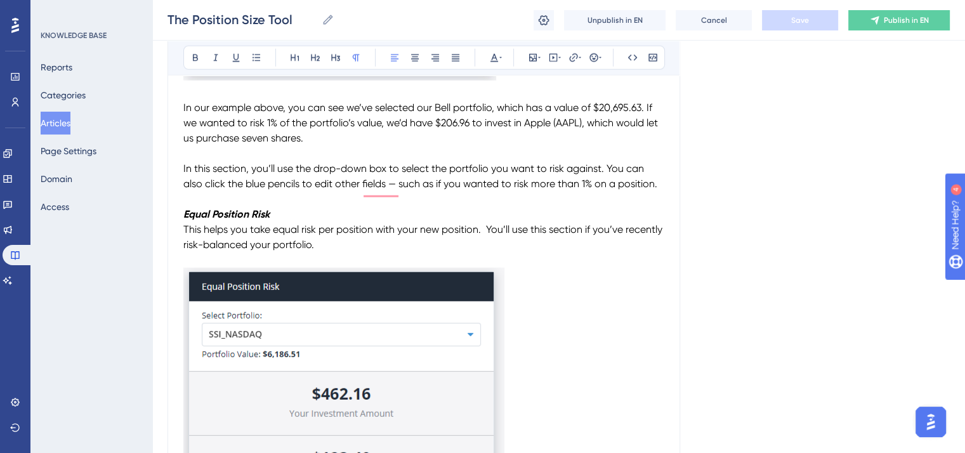
scroll to position [3466, 0]
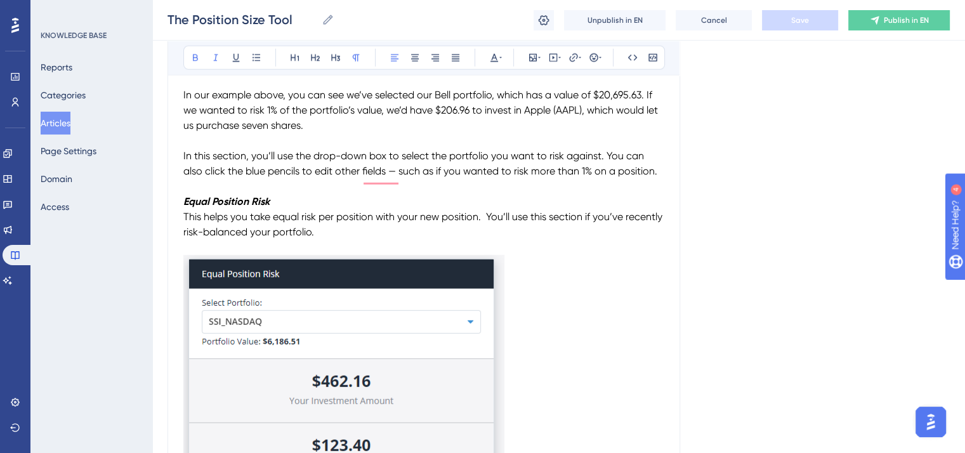
click at [277, 203] on p "Equal Position Risk" at bounding box center [423, 201] width 481 height 15
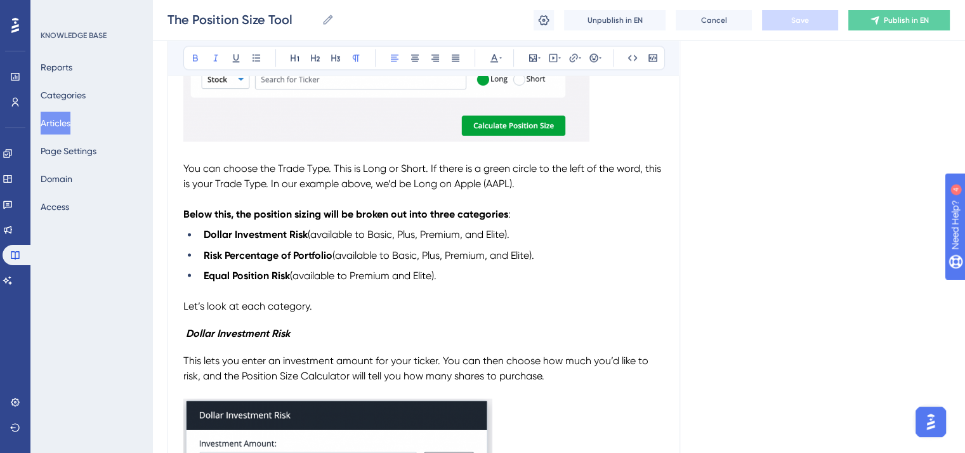
scroll to position [2133, 0]
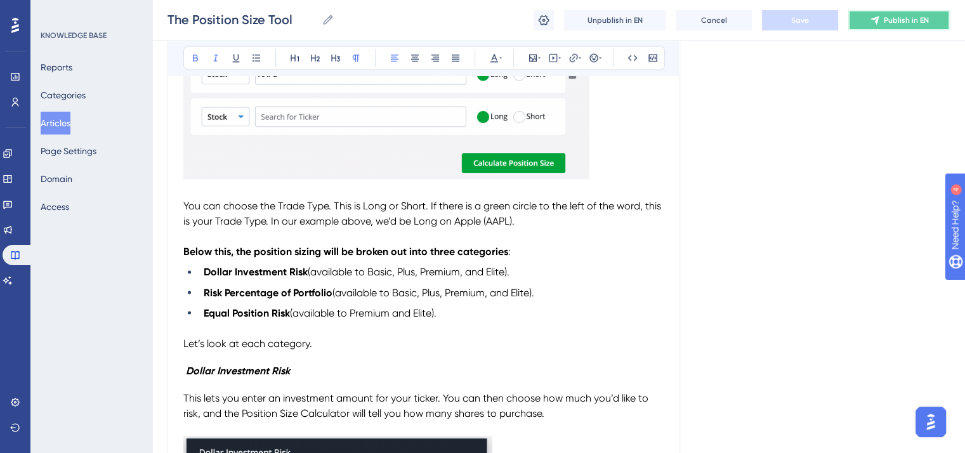
click at [896, 23] on span "Publish in EN" at bounding box center [906, 20] width 45 height 10
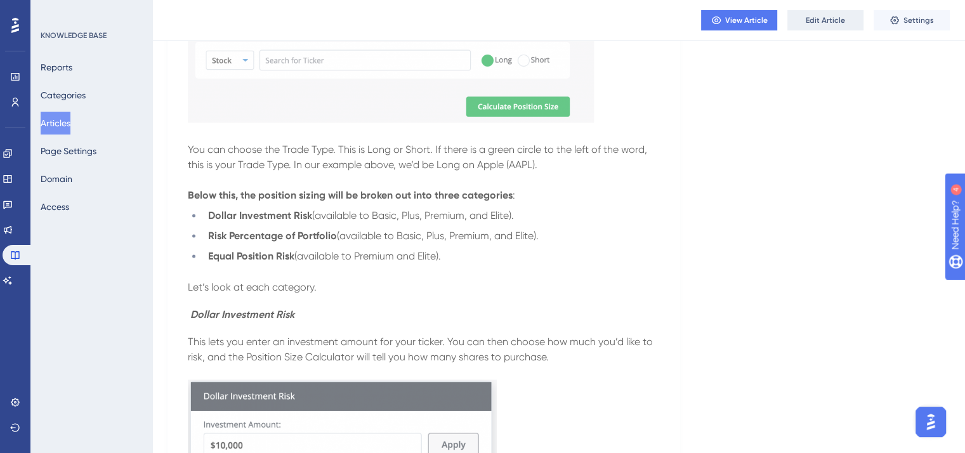
click at [820, 23] on span "Edit Article" at bounding box center [825, 20] width 39 height 10
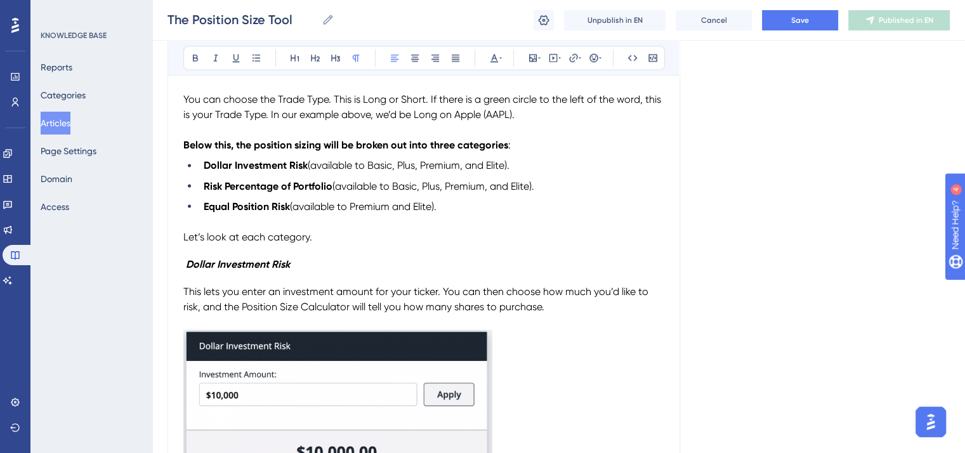
scroll to position [2201, 0]
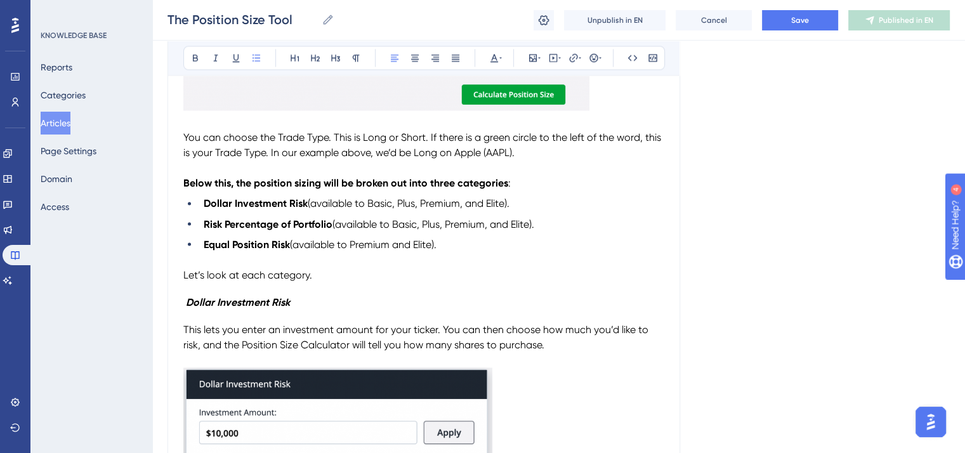
drag, startPoint x: 516, startPoint y: 211, endPoint x: 310, endPoint y: 211, distance: 206.3
click at [310, 211] on li "Dollar Investment Risk (available to Basic, Plus, Premium, and Elite)." at bounding box center [432, 203] width 466 height 15
copy span "(available to Basic, Plus, Premium, and Elite)."
click at [307, 301] on h4 "Dollar Investment Risk" at bounding box center [423, 302] width 481 height 12
drag, startPoint x: 513, startPoint y: 307, endPoint x: 293, endPoint y: 312, distance: 220.3
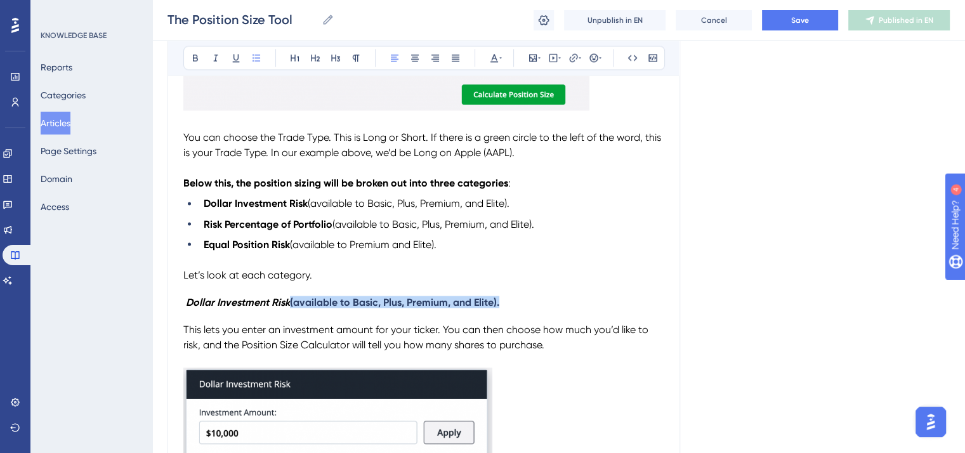
click at [293, 308] on h4 "Dollar Investment Risk (available to Basic, Plus, Premium, and Elite)." at bounding box center [423, 302] width 481 height 12
click at [498, 56] on icon at bounding box center [494, 58] width 10 height 10
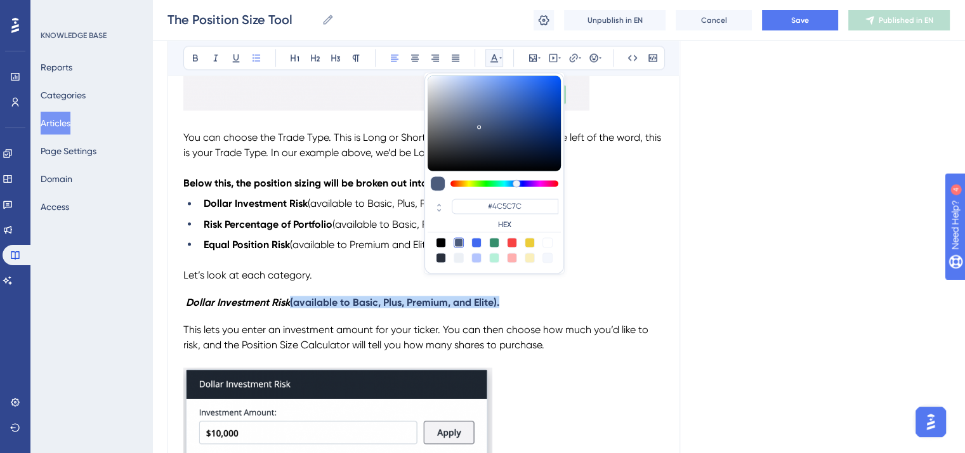
click at [442, 243] on div at bounding box center [441, 242] width 10 height 10
type input "#000000"
click at [198, 59] on icon at bounding box center [195, 58] width 10 height 10
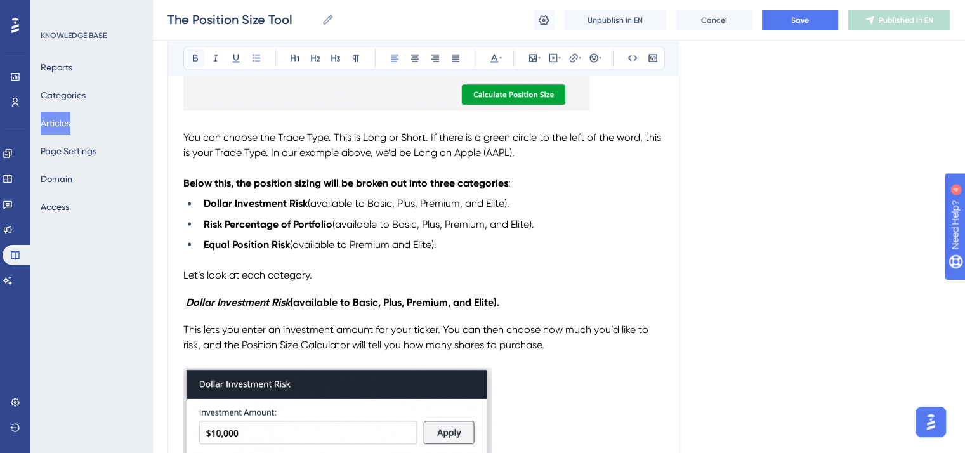
click at [198, 59] on icon at bounding box center [195, 58] width 10 height 10
click at [630, 278] on p "Let’s look at each category." at bounding box center [423, 274] width 481 height 15
drag, startPoint x: 517, startPoint y: 309, endPoint x: 293, endPoint y: 308, distance: 224.1
click at [293, 308] on h4 "Dollar Investment Risk (available to Basic, Plus, Premium, and Elite)." at bounding box center [423, 302] width 481 height 12
click at [199, 60] on icon at bounding box center [195, 58] width 10 height 10
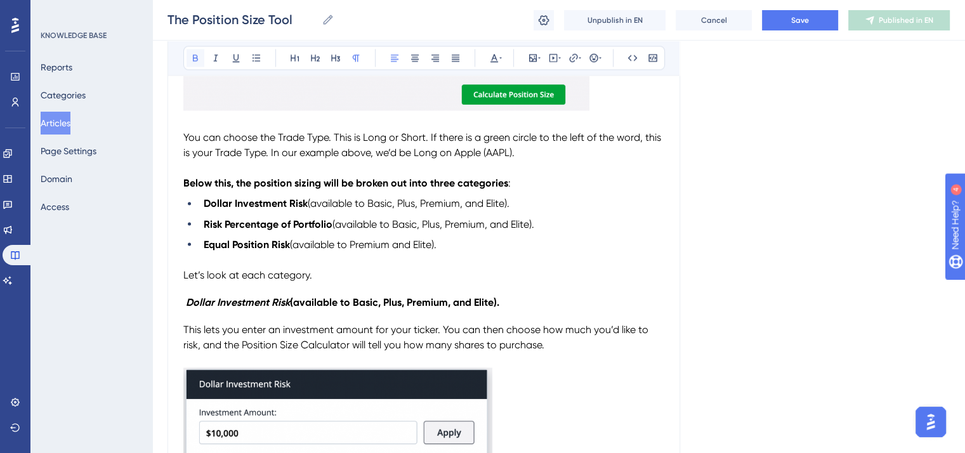
click at [194, 59] on icon at bounding box center [195, 58] width 10 height 10
click at [195, 59] on icon at bounding box center [195, 58] width 10 height 10
click at [488, 279] on p "Let’s look at each category." at bounding box center [423, 274] width 481 height 15
click at [515, 305] on h4 "Dollar Investment Risk (available to Basic, Plus, Premium, and Elite)." at bounding box center [423, 302] width 481 height 12
drag, startPoint x: 478, startPoint y: 310, endPoint x: 292, endPoint y: 309, distance: 186.0
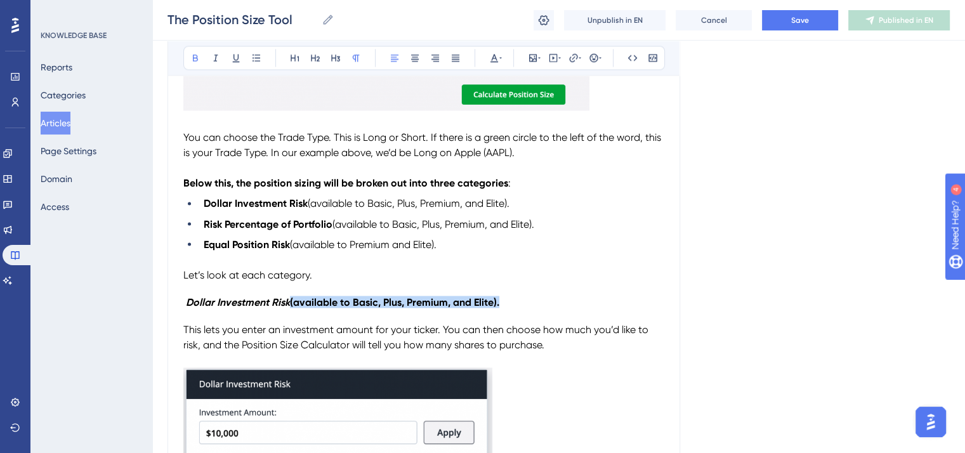
click at [292, 308] on h4 "Dollar Investment Risk (available to Basic, Plus, Premium, and Elite)." at bounding box center [423, 302] width 481 height 12
drag, startPoint x: 526, startPoint y: 210, endPoint x: 311, endPoint y: 214, distance: 214.6
click at [311, 211] on li "Dollar Investment Risk (available to Basic, Plus, Premium, and Elite)." at bounding box center [432, 203] width 466 height 15
copy span "(available to Basic, Plus, Premium, and Elite)."
click at [305, 308] on h4 "Dollar Investment Risk" at bounding box center [423, 302] width 481 height 12
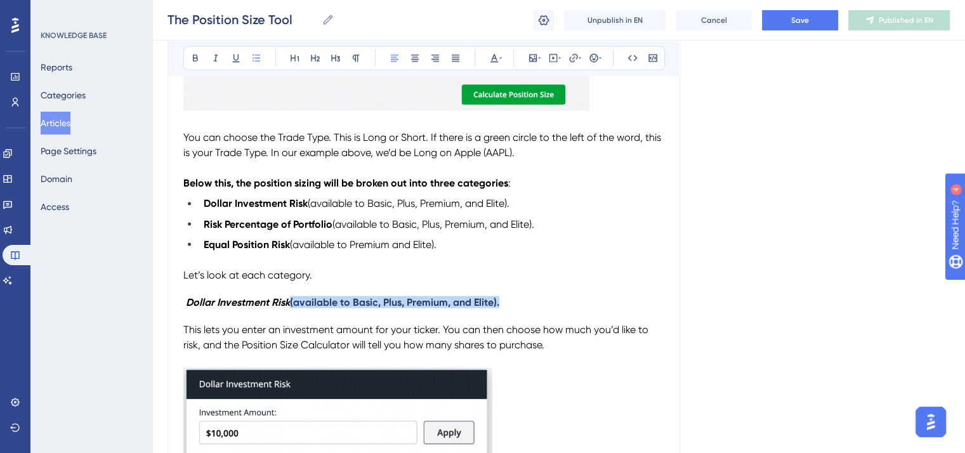
drag, startPoint x: 509, startPoint y: 310, endPoint x: 292, endPoint y: 310, distance: 217.1
click at [292, 308] on h4 "Dollar Investment Risk (available to Basic, Plus, Premium, and Elite)." at bounding box center [423, 302] width 481 height 12
click at [500, 55] on icon at bounding box center [501, 58] width 3 height 10
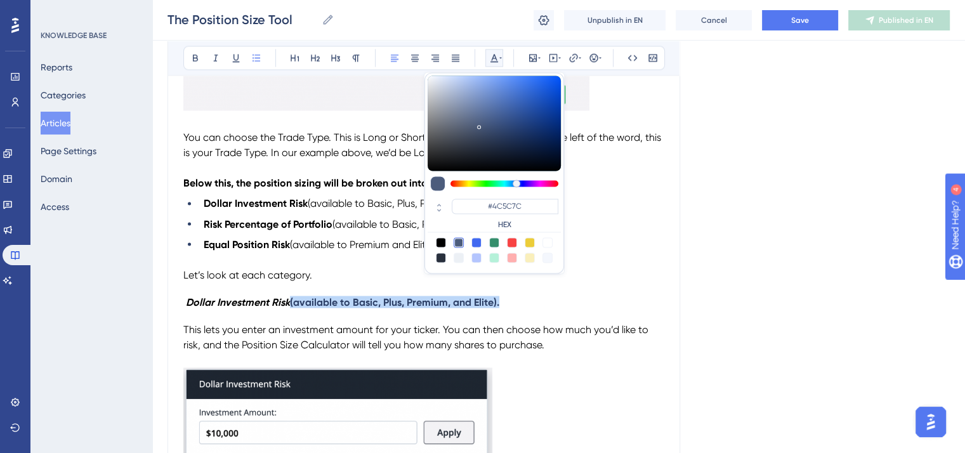
click at [439, 237] on div at bounding box center [441, 242] width 10 height 10
type input "#000000"
click at [531, 308] on h4 "Dollar Investment Risk (available to Basic, Plus, Premium, and Elite)." at bounding box center [423, 302] width 481 height 12
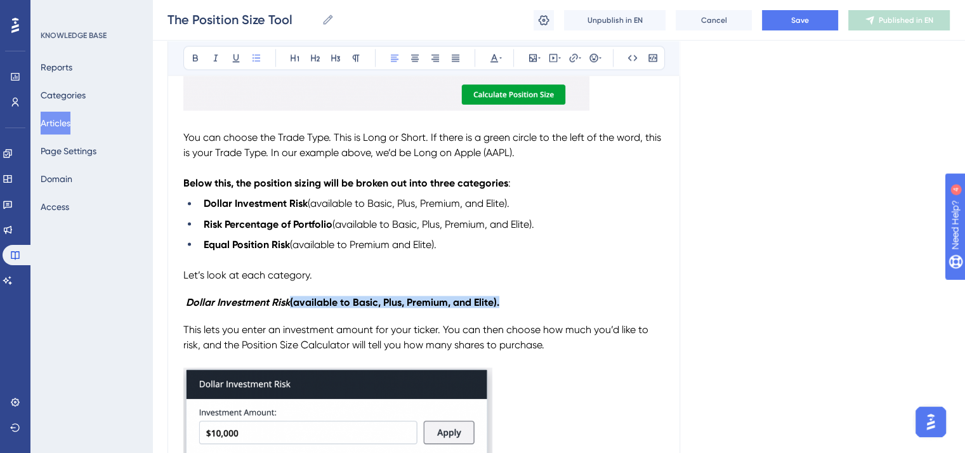
drag, startPoint x: 503, startPoint y: 310, endPoint x: 292, endPoint y: 310, distance: 211.4
click at [292, 308] on h4 "Dollar Investment Risk (available to Basic, Plus, Premium, and Elite)." at bounding box center [423, 302] width 481 height 12
click at [201, 55] on button at bounding box center [196, 58] width 18 height 18
click at [197, 62] on button at bounding box center [196, 58] width 18 height 18
click at [526, 328] on span "This lets you enter an investment amount for your ticker. You can then choose h…" at bounding box center [417, 336] width 468 height 27
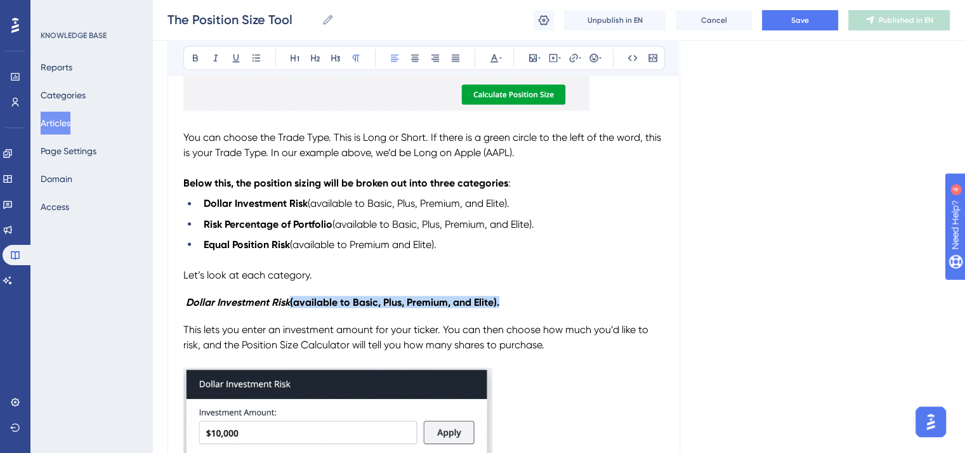
drag, startPoint x: 511, startPoint y: 308, endPoint x: 291, endPoint y: 309, distance: 219.6
click at [291, 308] on h4 "Dollar Investment Risk (available to Basic, Plus, Premium, and Elite)." at bounding box center [423, 302] width 481 height 12
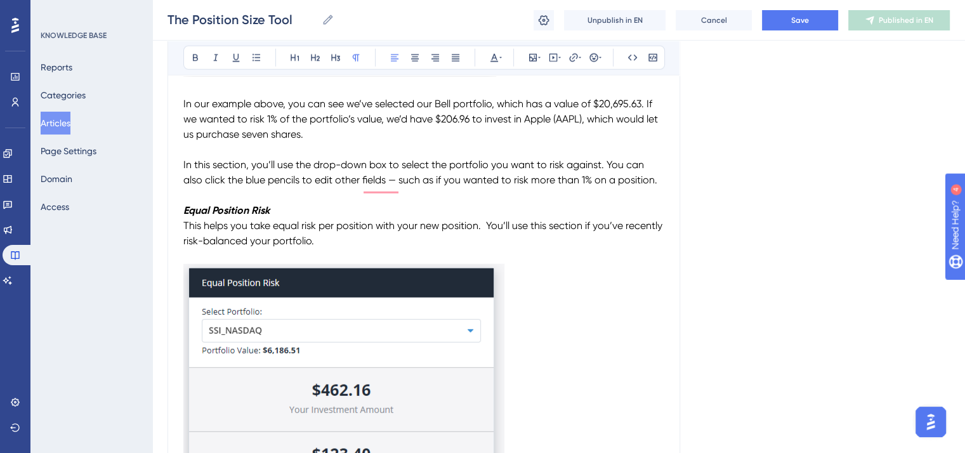
scroll to position [3471, 0]
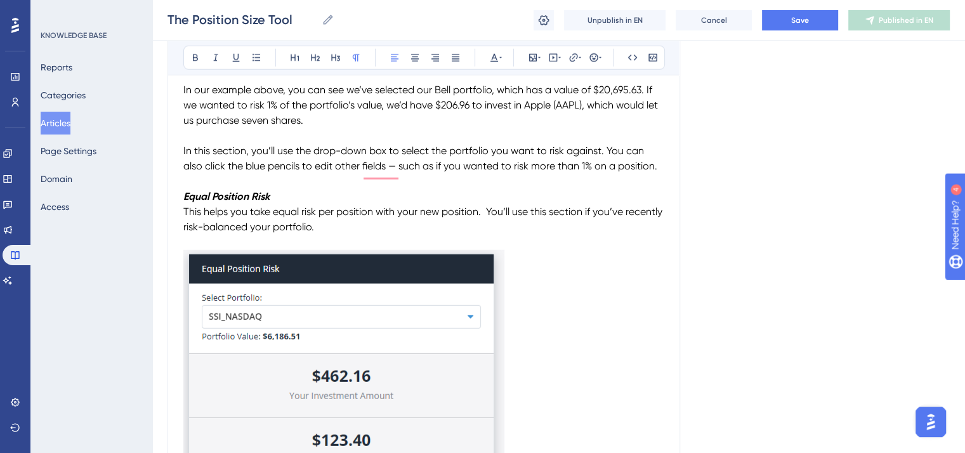
click at [305, 196] on p "Equal Position Risk" at bounding box center [423, 196] width 481 height 15
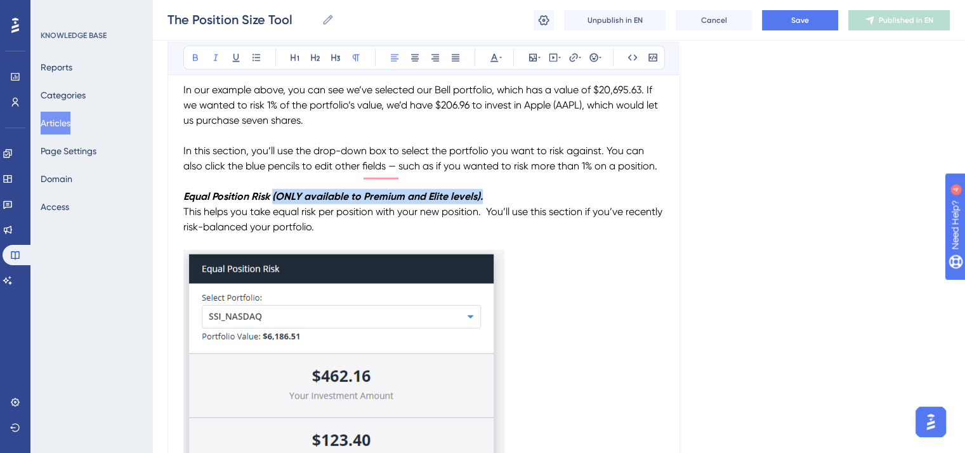
drag, startPoint x: 487, startPoint y: 202, endPoint x: 274, endPoint y: 201, distance: 213.3
click at [274, 201] on p "Equal Position Risk (ONLY available to Premium and Elite levels)." at bounding box center [423, 196] width 481 height 15
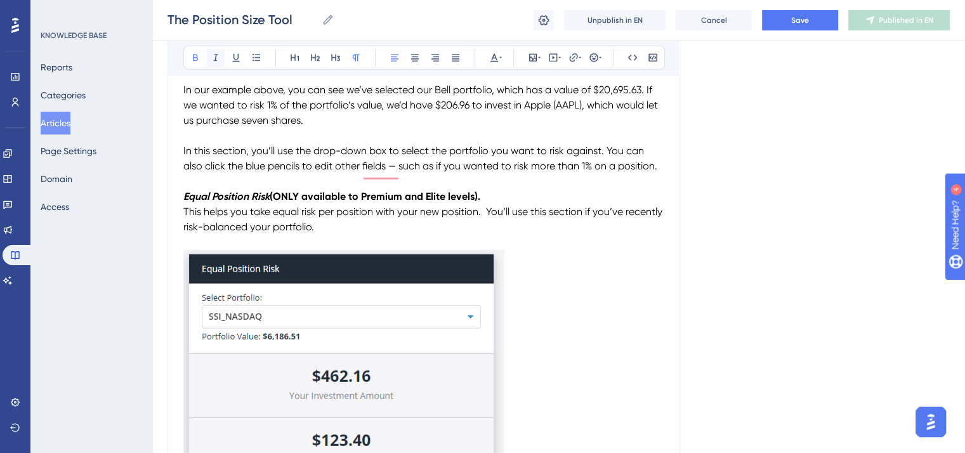
click at [215, 59] on icon at bounding box center [216, 58] width 4 height 7
click at [197, 59] on icon at bounding box center [195, 58] width 5 height 7
click at [578, 222] on span "This helps you take equal risk per position with your new position. You’ll use …" at bounding box center [424, 219] width 482 height 27
click at [798, 17] on span "Save" at bounding box center [800, 20] width 18 height 10
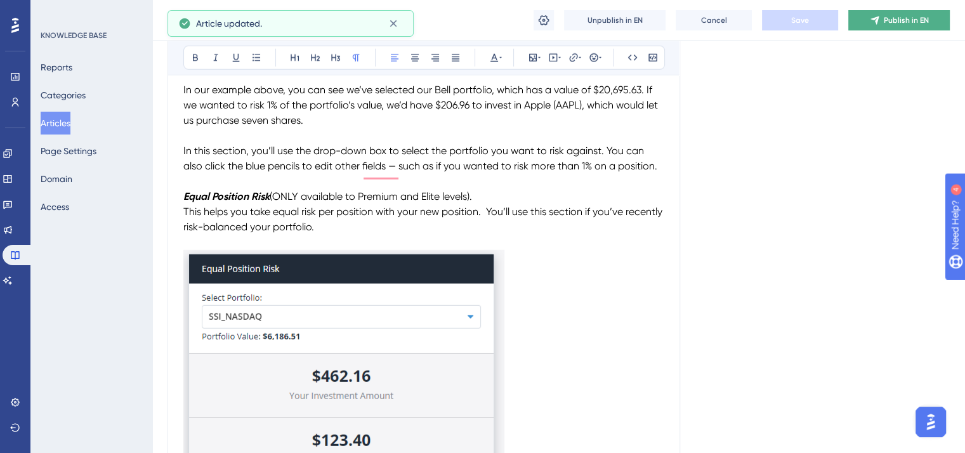
click at [894, 25] on button "Publish in EN" at bounding box center [900, 20] width 102 height 20
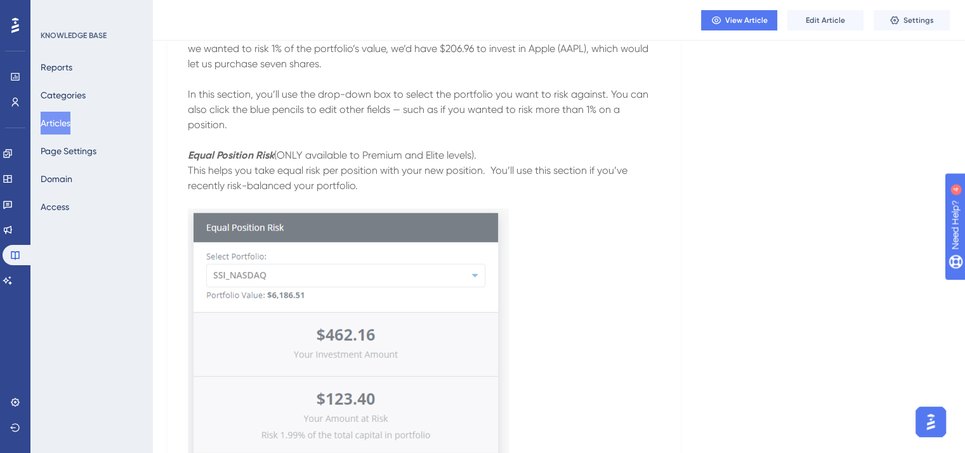
click at [585, 244] on p at bounding box center [424, 422] width 472 height 427
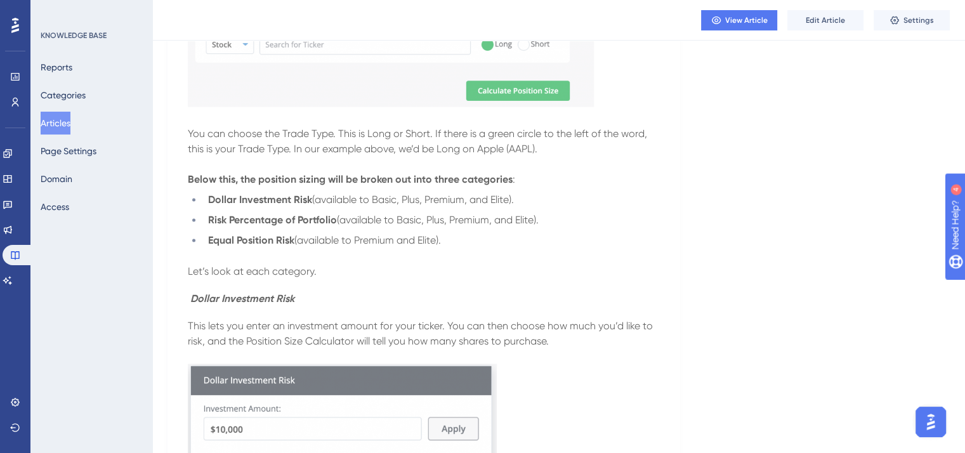
scroll to position [1947, 0]
